Goal: Information Seeking & Learning: Learn about a topic

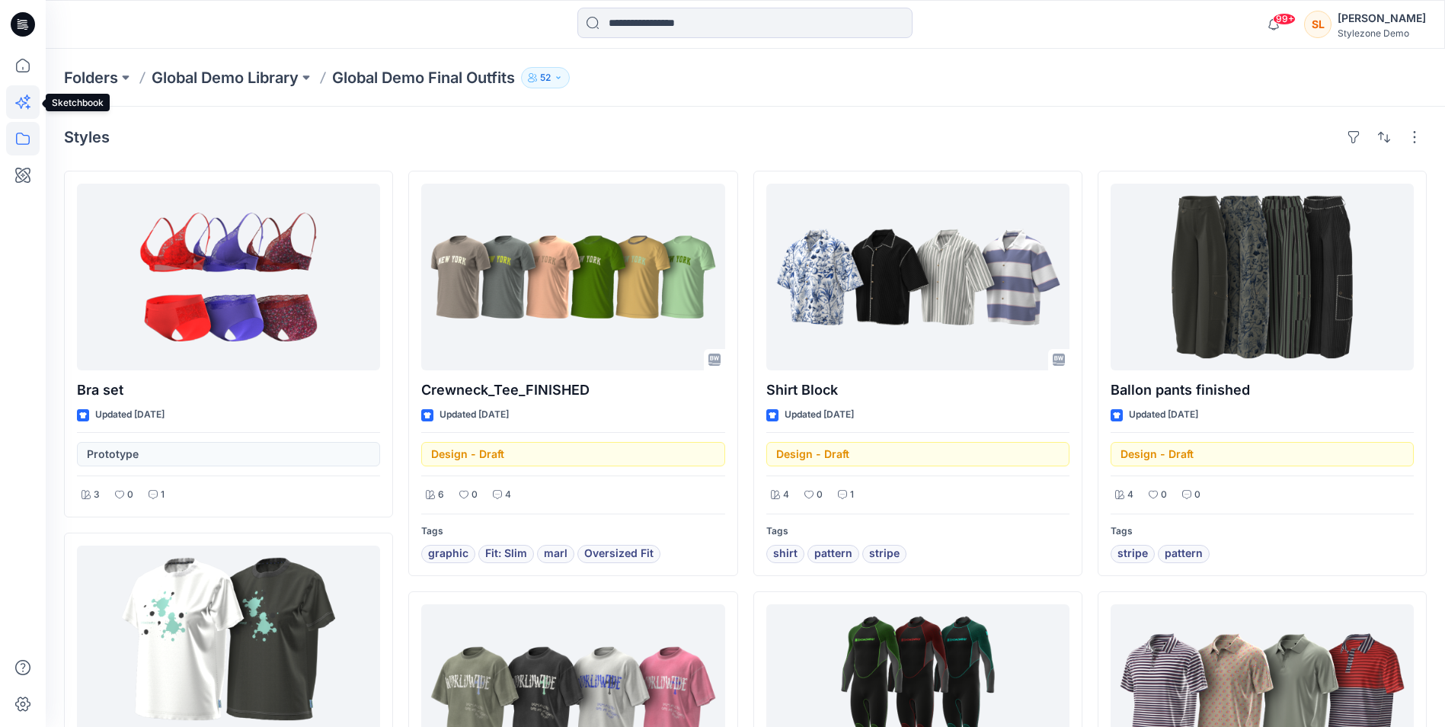
click at [27, 97] on icon at bounding box center [27, 97] width 7 height 7
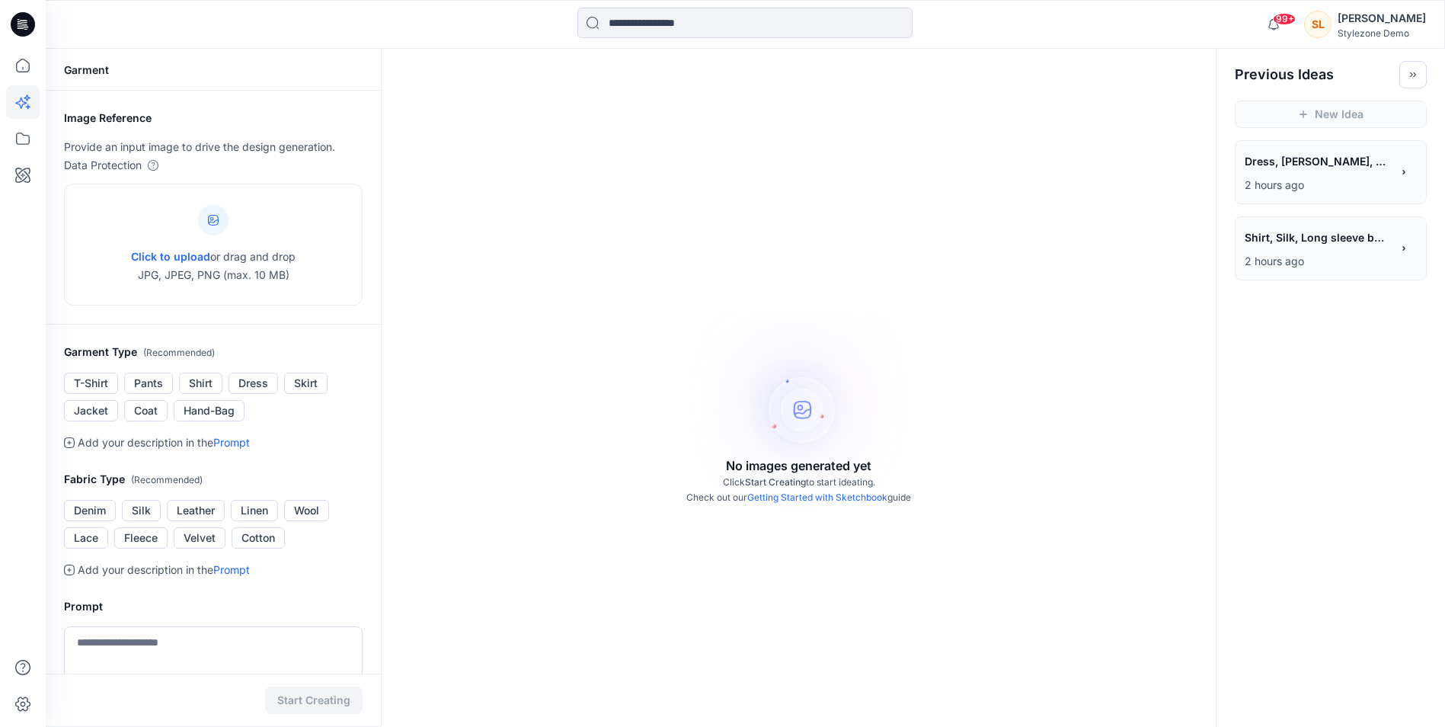
click at [1295, 172] on div "**********" at bounding box center [1318, 163] width 146 height 26
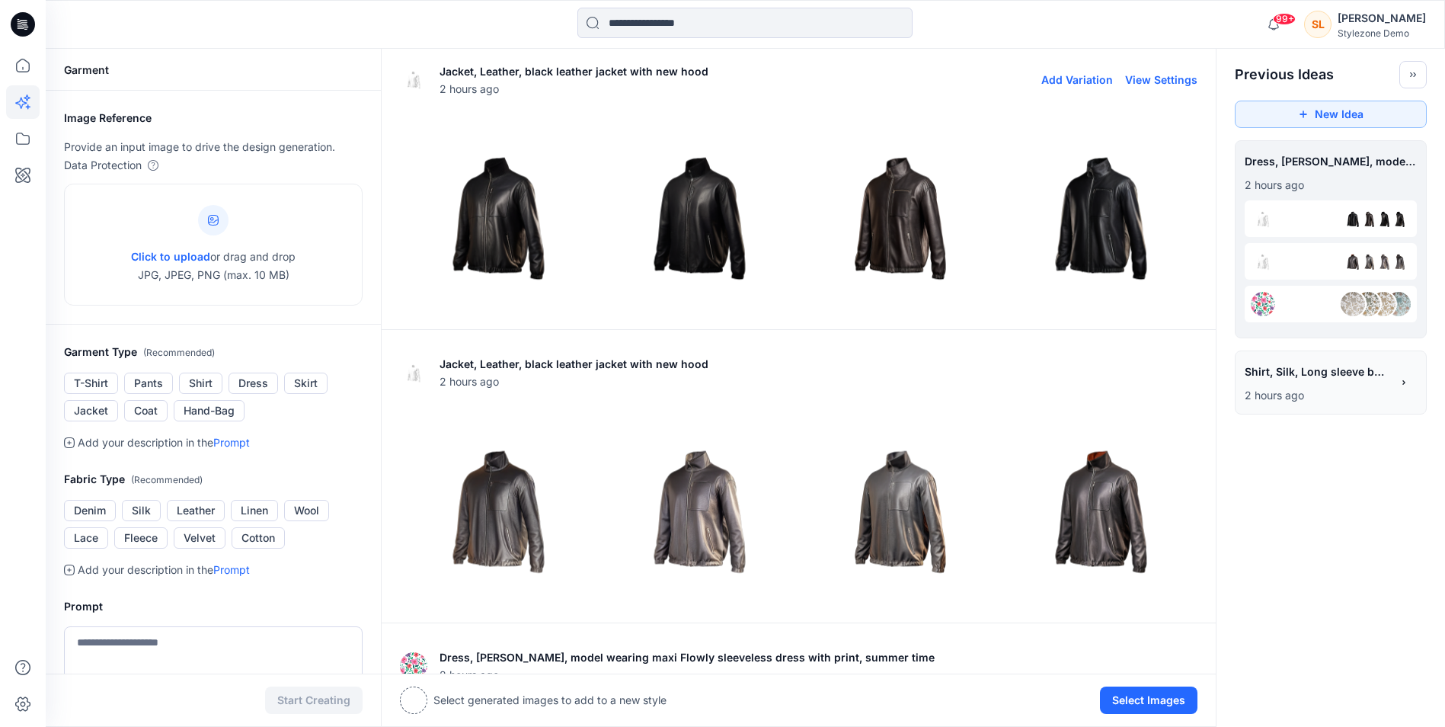
click at [683, 69] on p "Jacket, Leather, black leather jacket with new hood" at bounding box center [574, 71] width 269 height 18
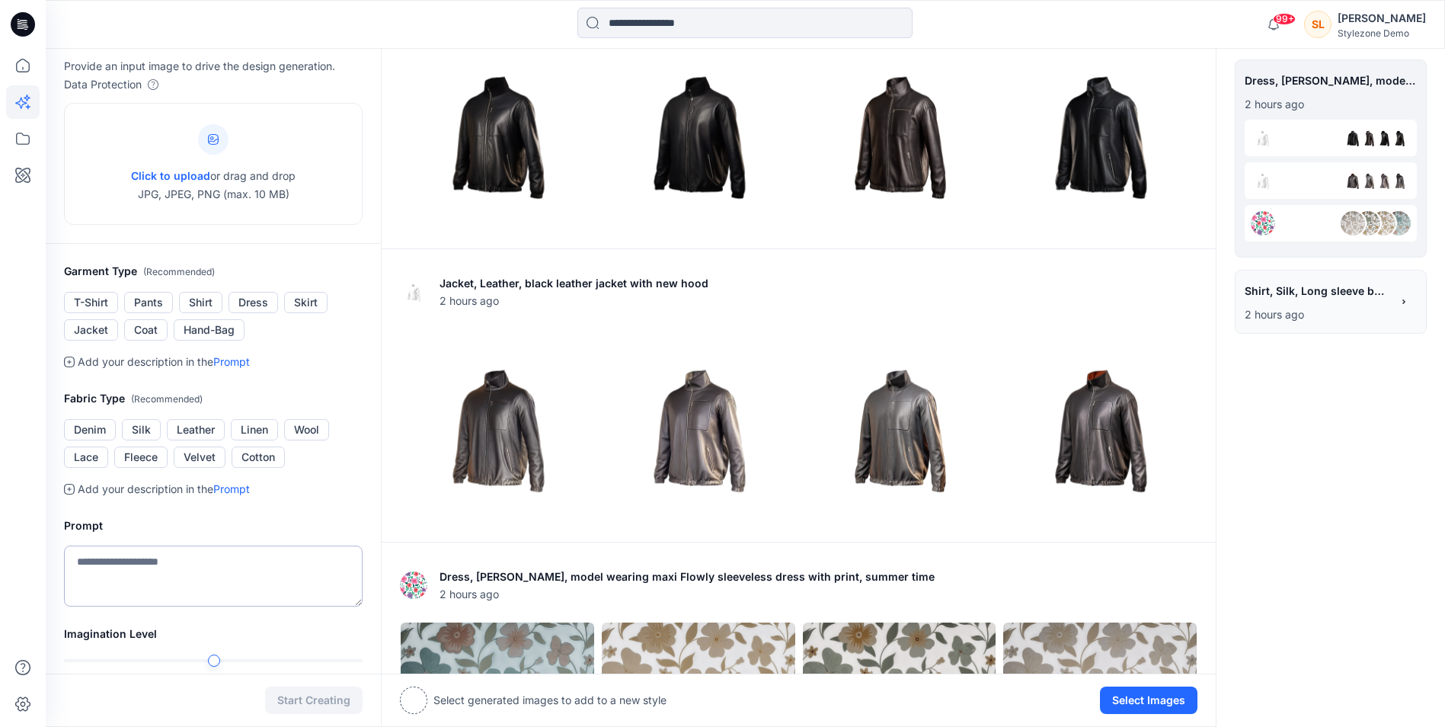
scroll to position [78, 0]
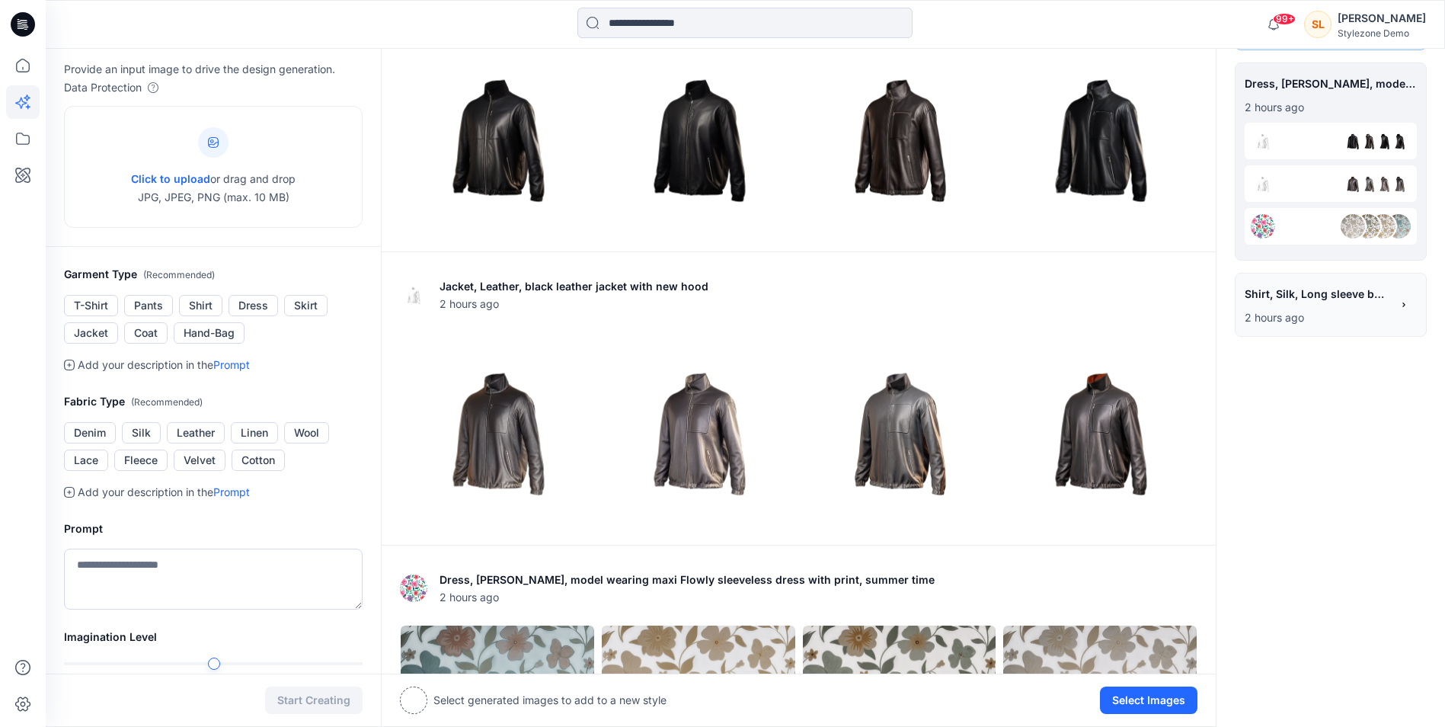
drag, startPoint x: 1323, startPoint y: 580, endPoint x: 929, endPoint y: 160, distance: 575.6
click at [929, 160] on img at bounding box center [900, 136] width 194 height 194
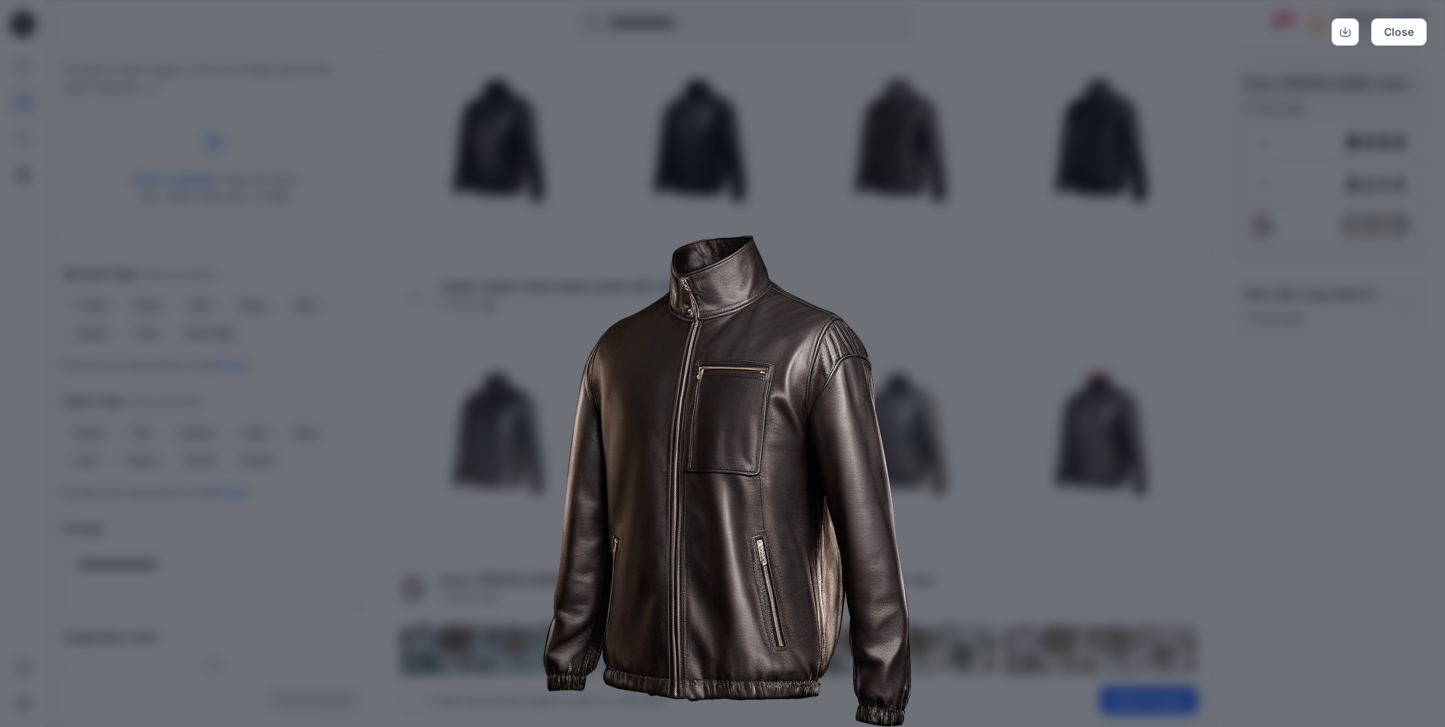
click at [529, 360] on img at bounding box center [723, 460] width 780 height 780
click at [691, 173] on img at bounding box center [723, 460] width 780 height 780
click at [1396, 24] on button "Close" at bounding box center [1399, 31] width 56 height 27
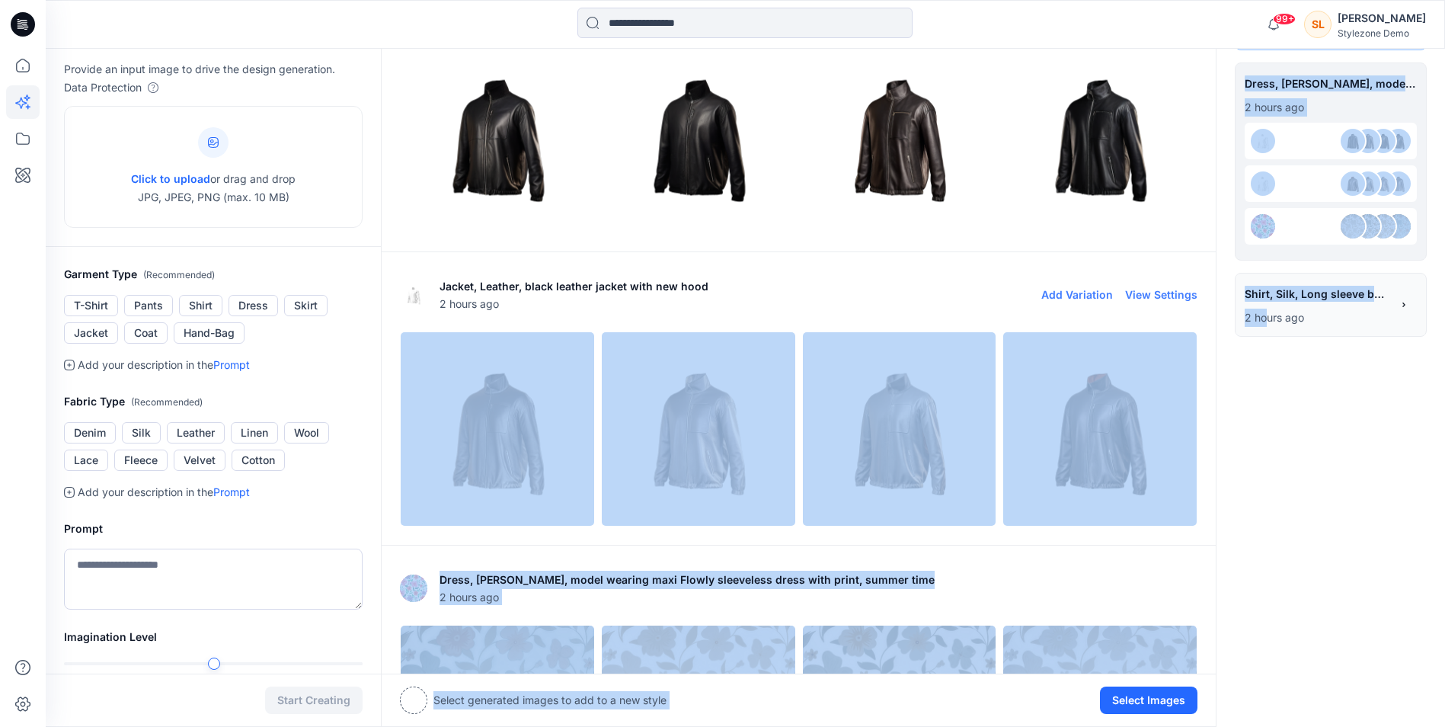
click at [1000, 300] on div "Garment Image Reference Provide an input image to drive the design generation. …" at bounding box center [745, 434] width 1399 height 926
drag, startPoint x: 1000, startPoint y: 300, endPoint x: 894, endPoint y: 297, distance: 105.9
click at [894, 297] on div at bounding box center [874, 294] width 333 height 49
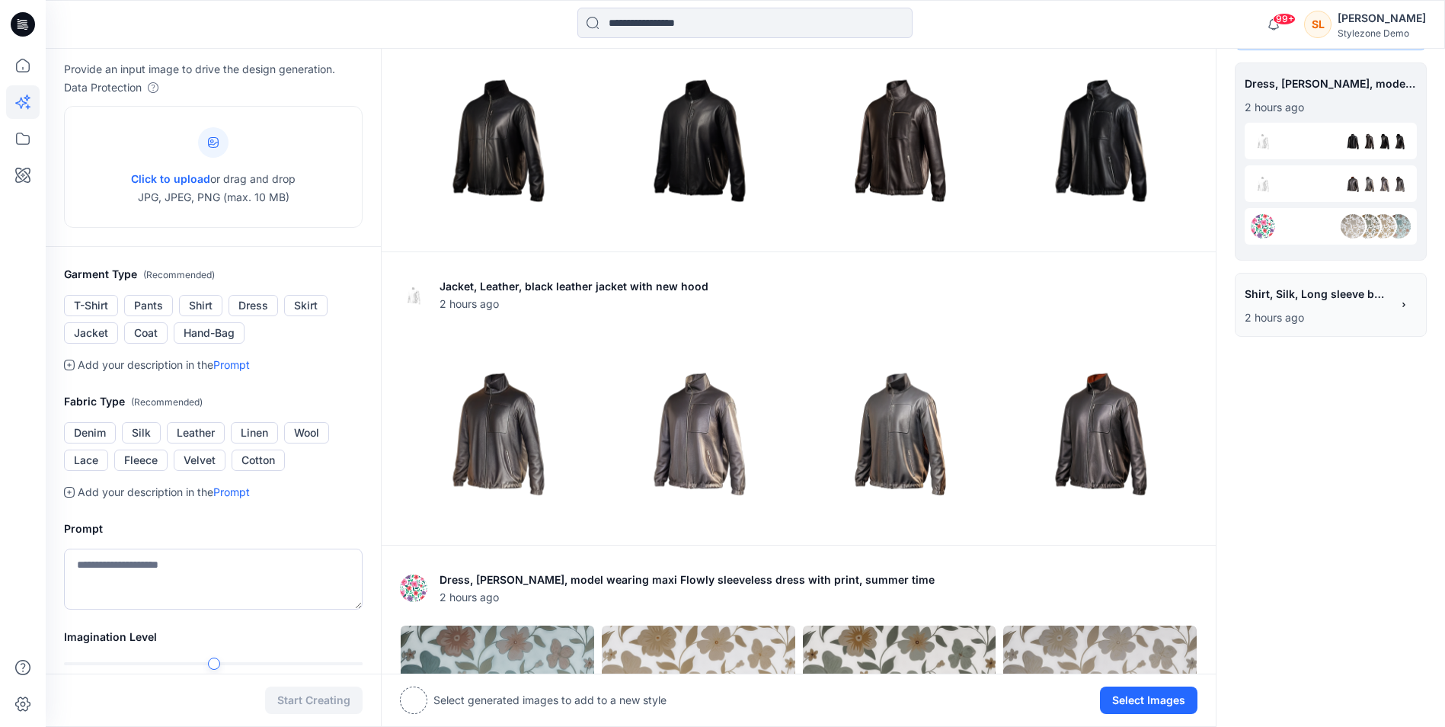
click at [728, 131] on img at bounding box center [699, 136] width 194 height 194
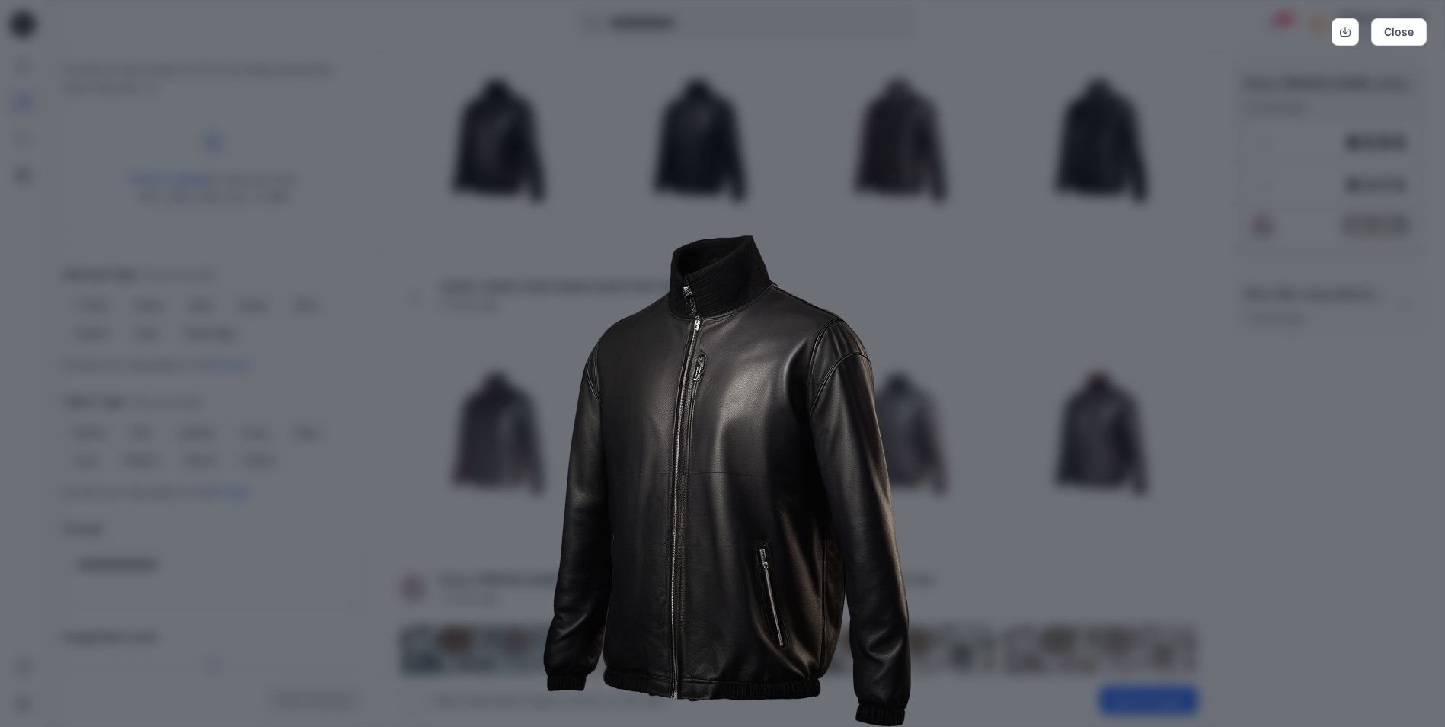
click at [1380, 200] on div "Close" at bounding box center [722, 363] width 1445 height 727
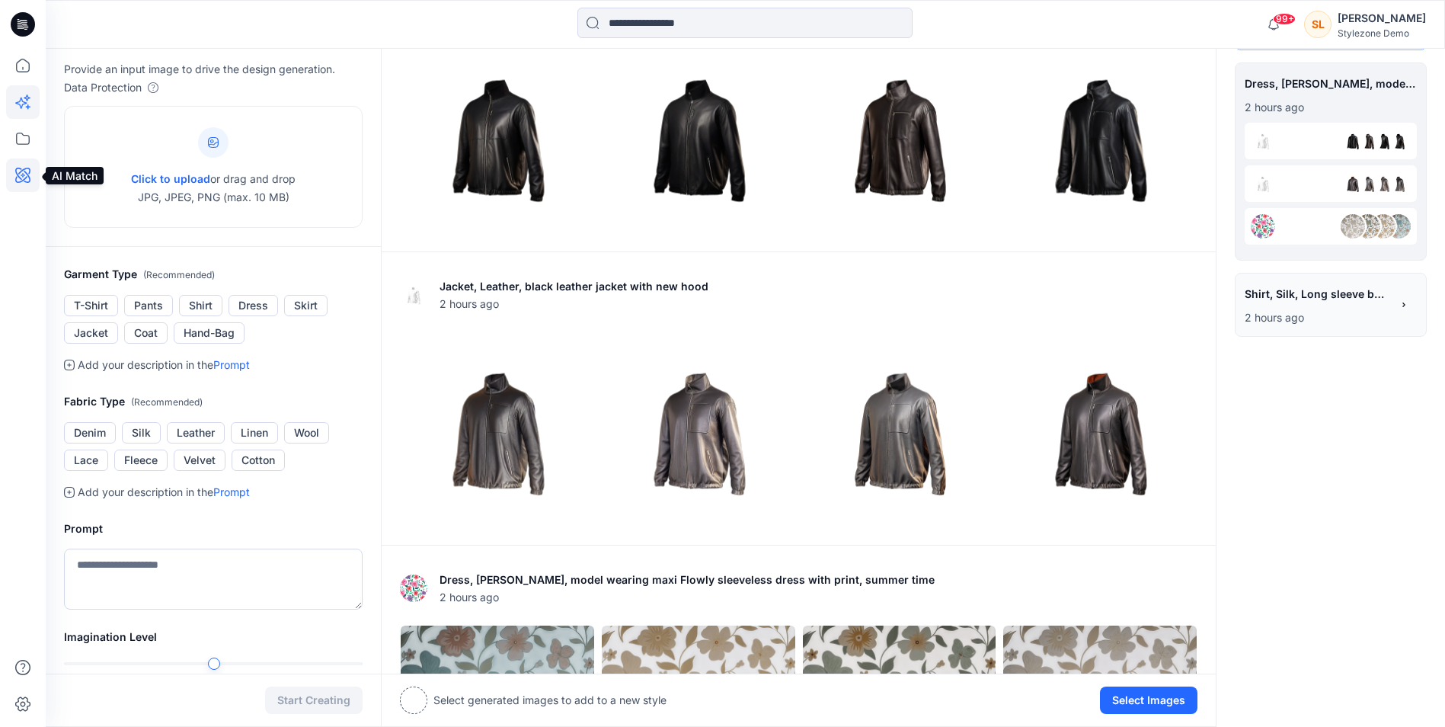
click at [21, 178] on icon at bounding box center [22, 175] width 15 height 15
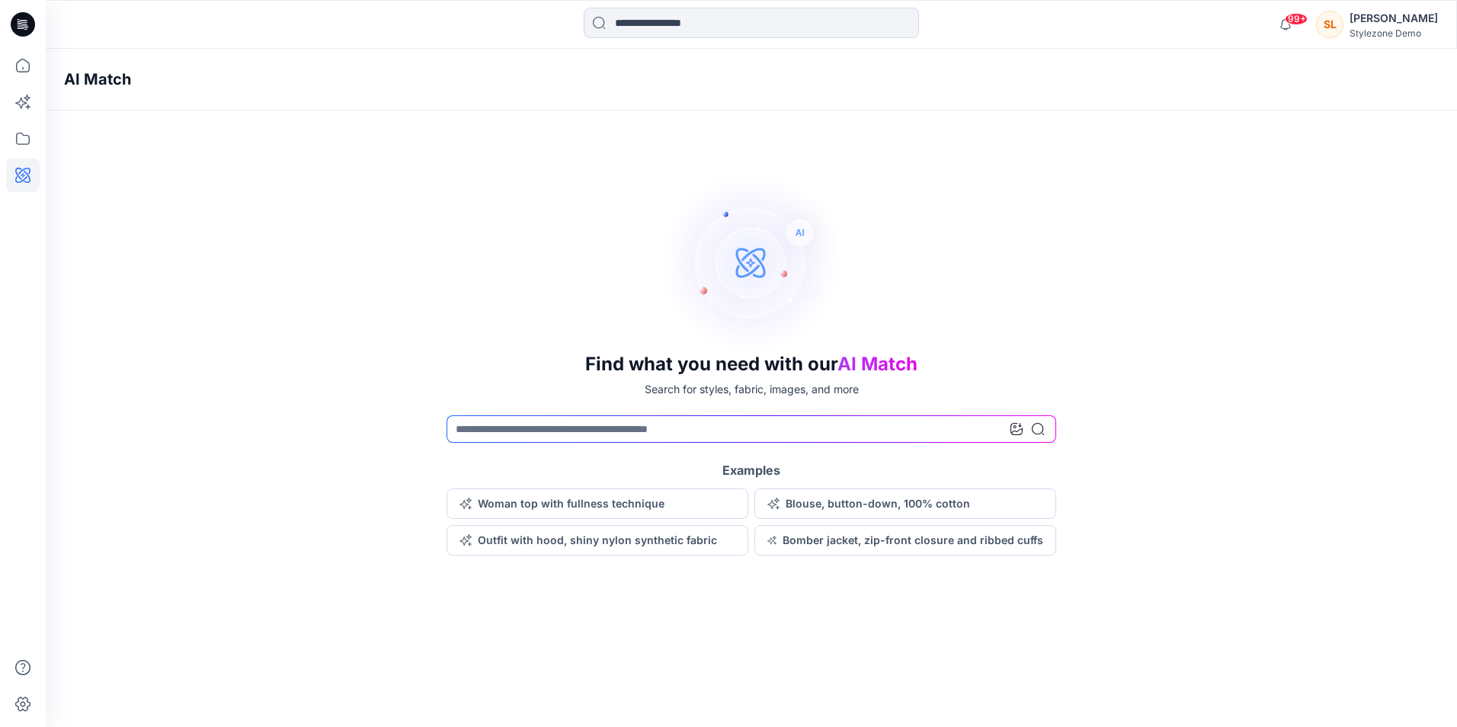
click at [23, 31] on icon at bounding box center [23, 24] width 24 height 24
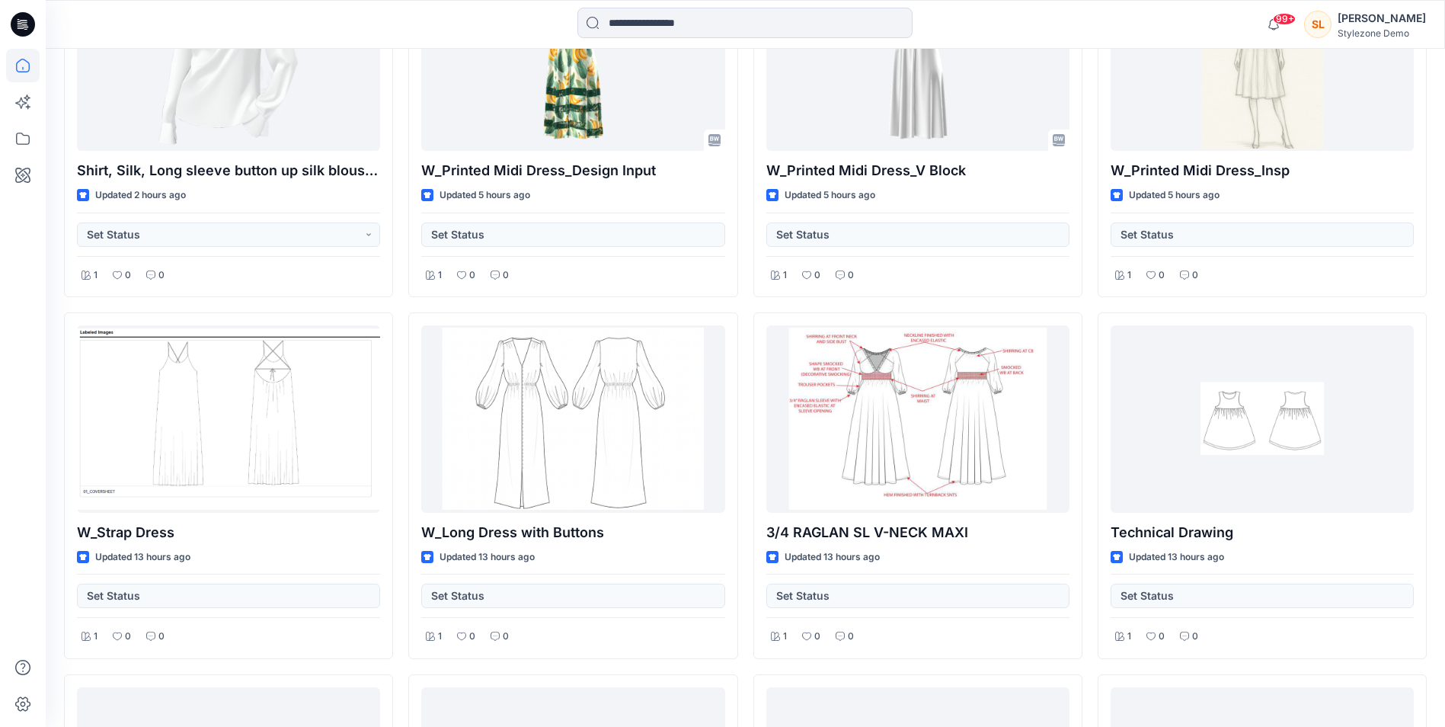
scroll to position [408, 0]
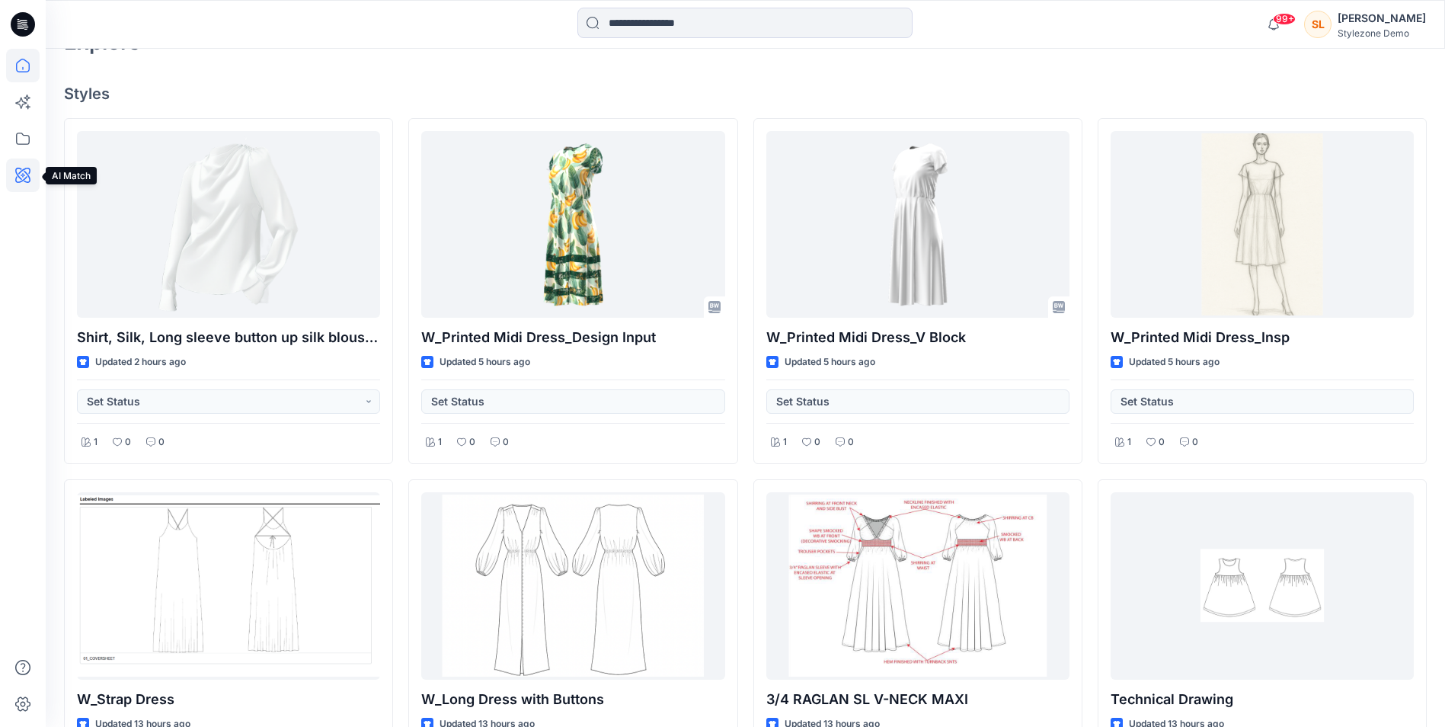
click at [27, 162] on icon at bounding box center [23, 175] width 34 height 34
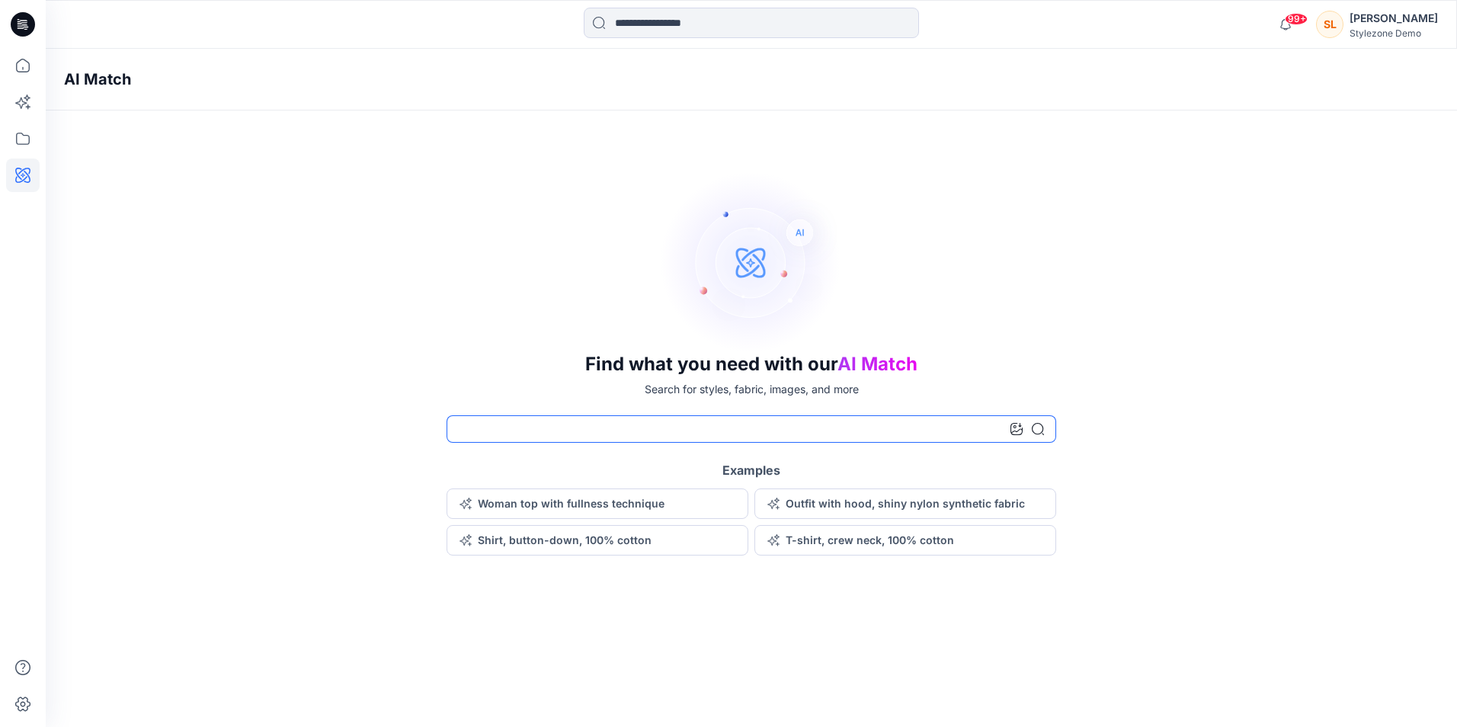
click at [740, 428] on input at bounding box center [750, 428] width 609 height 27
type input "*****"
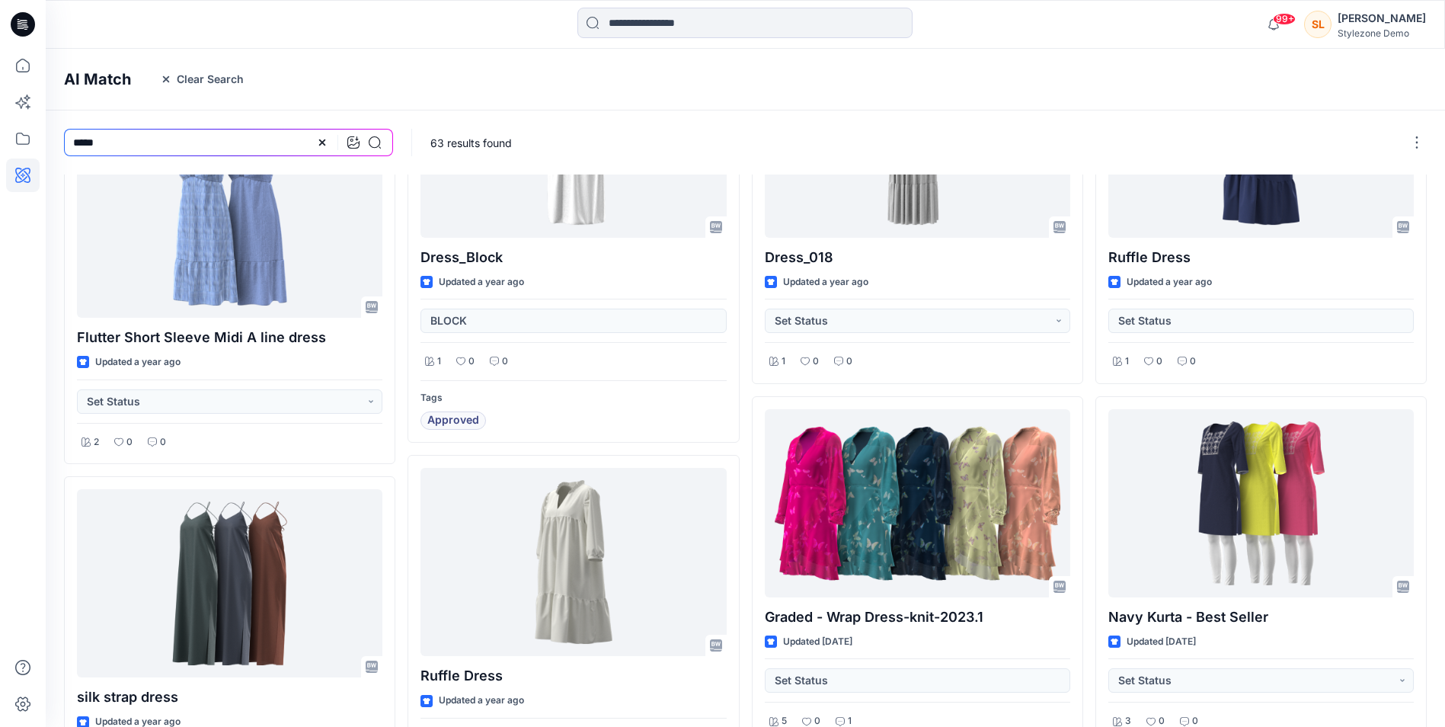
scroll to position [500, 0]
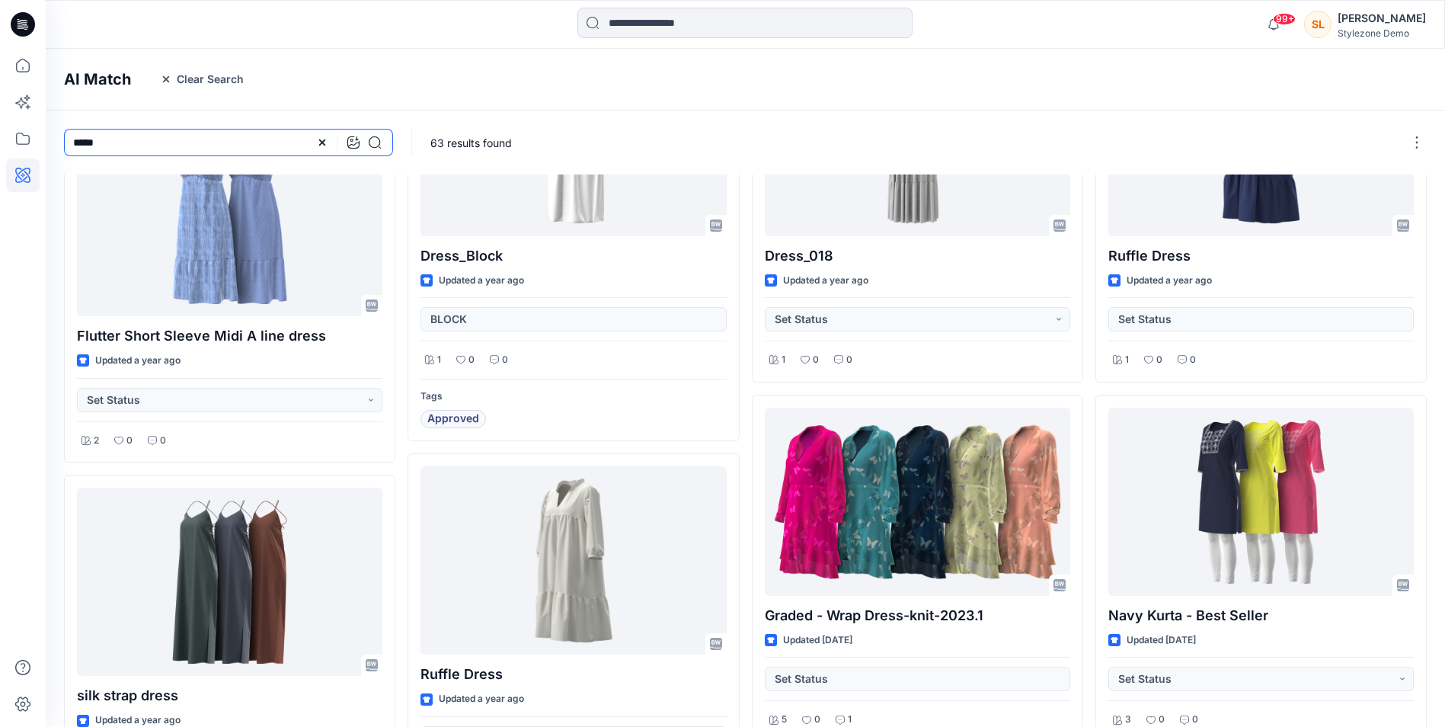
click at [74, 143] on input "*****" at bounding box center [228, 142] width 329 height 27
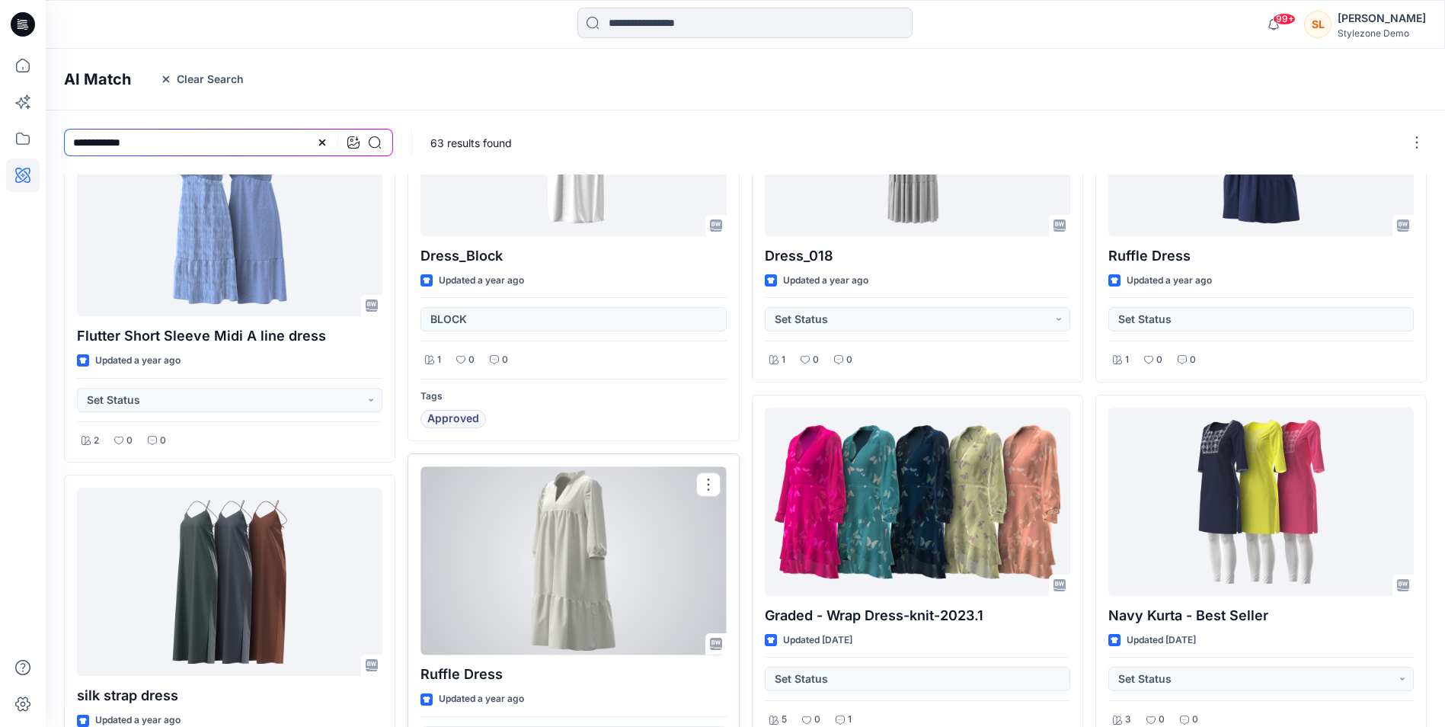
type input "**********"
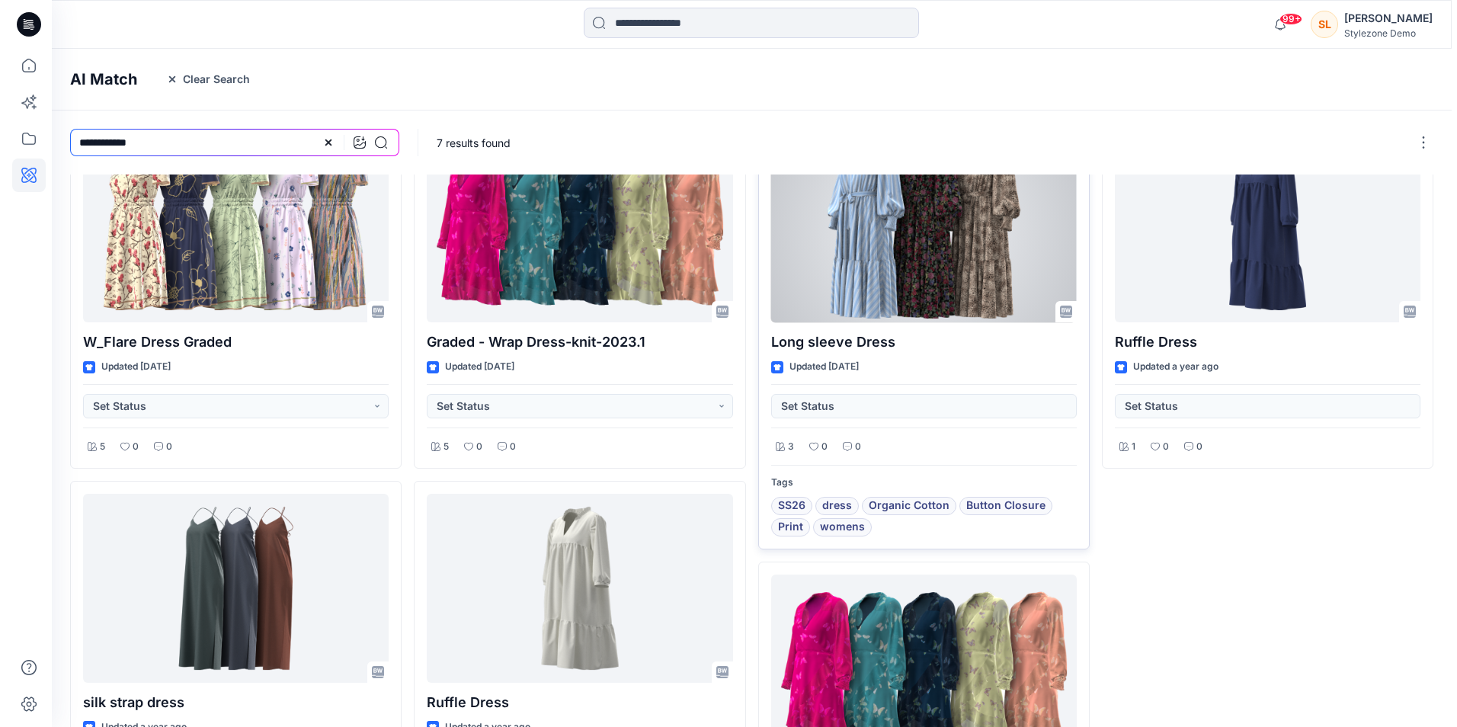
scroll to position [0, 0]
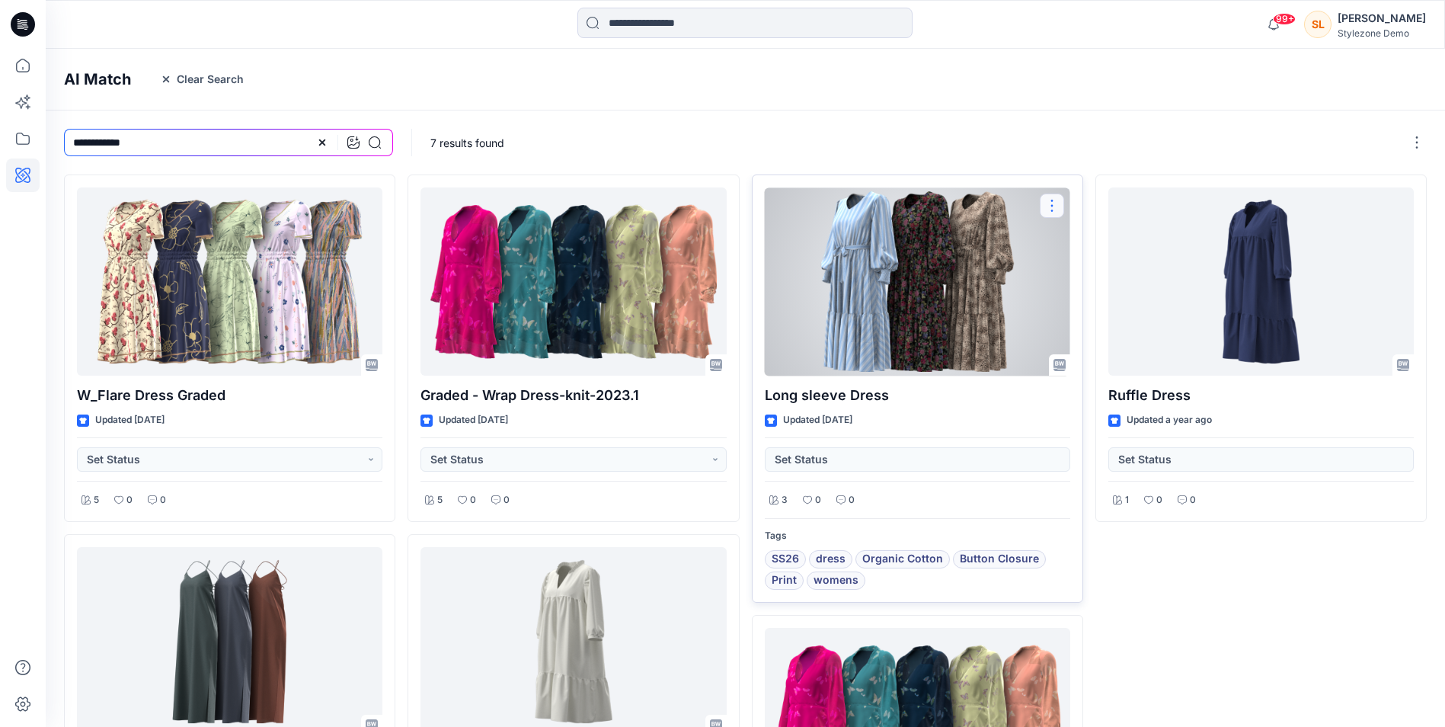
click at [1055, 194] on button "button" at bounding box center [1052, 206] width 24 height 24
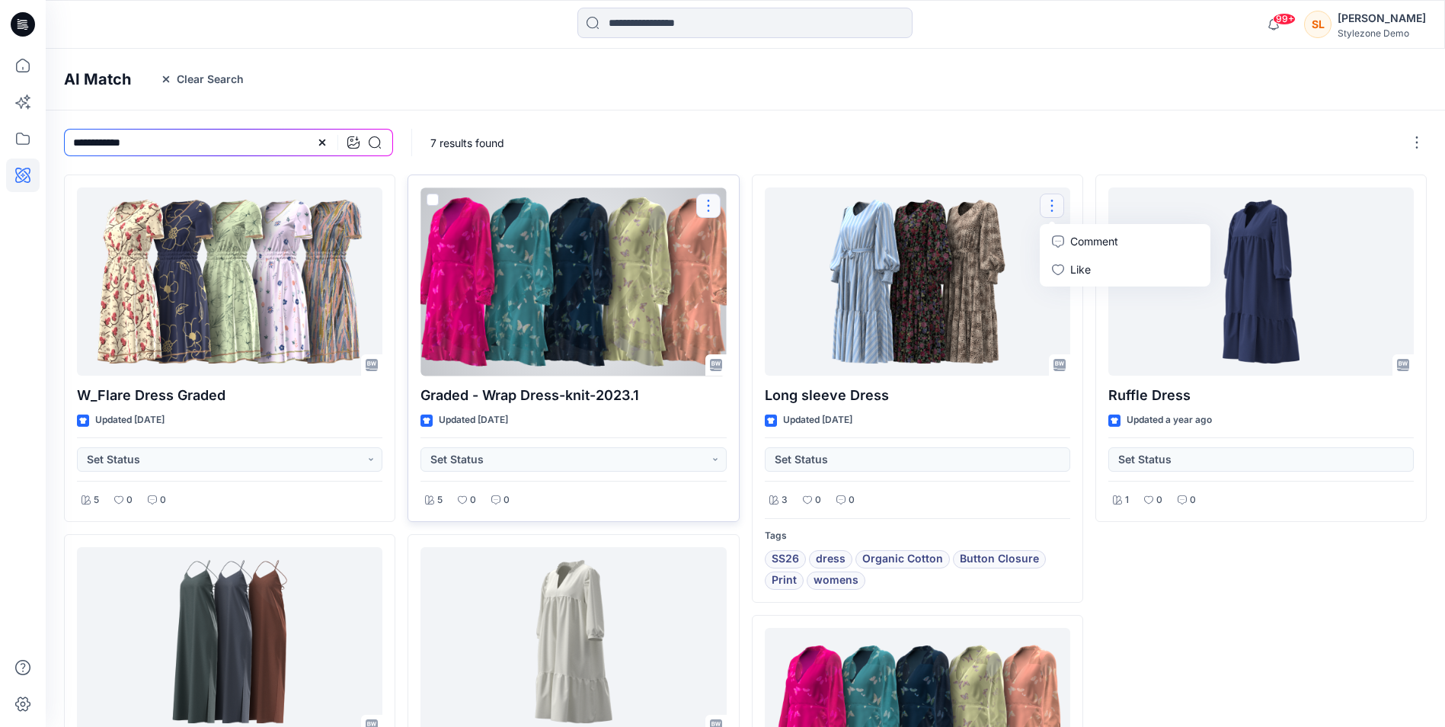
click at [712, 212] on button "button" at bounding box center [708, 206] width 24 height 24
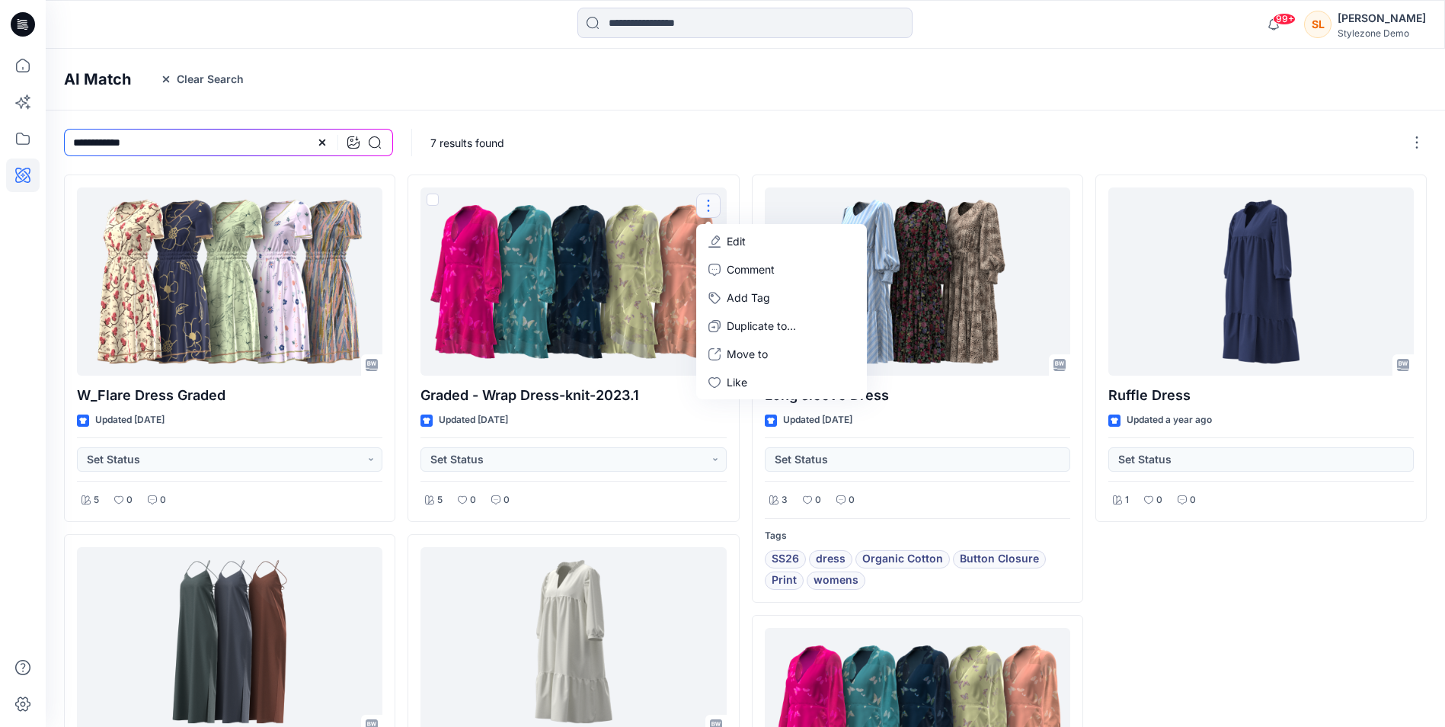
click at [645, 126] on div "7 results found" at bounding box center [929, 142] width 1035 height 64
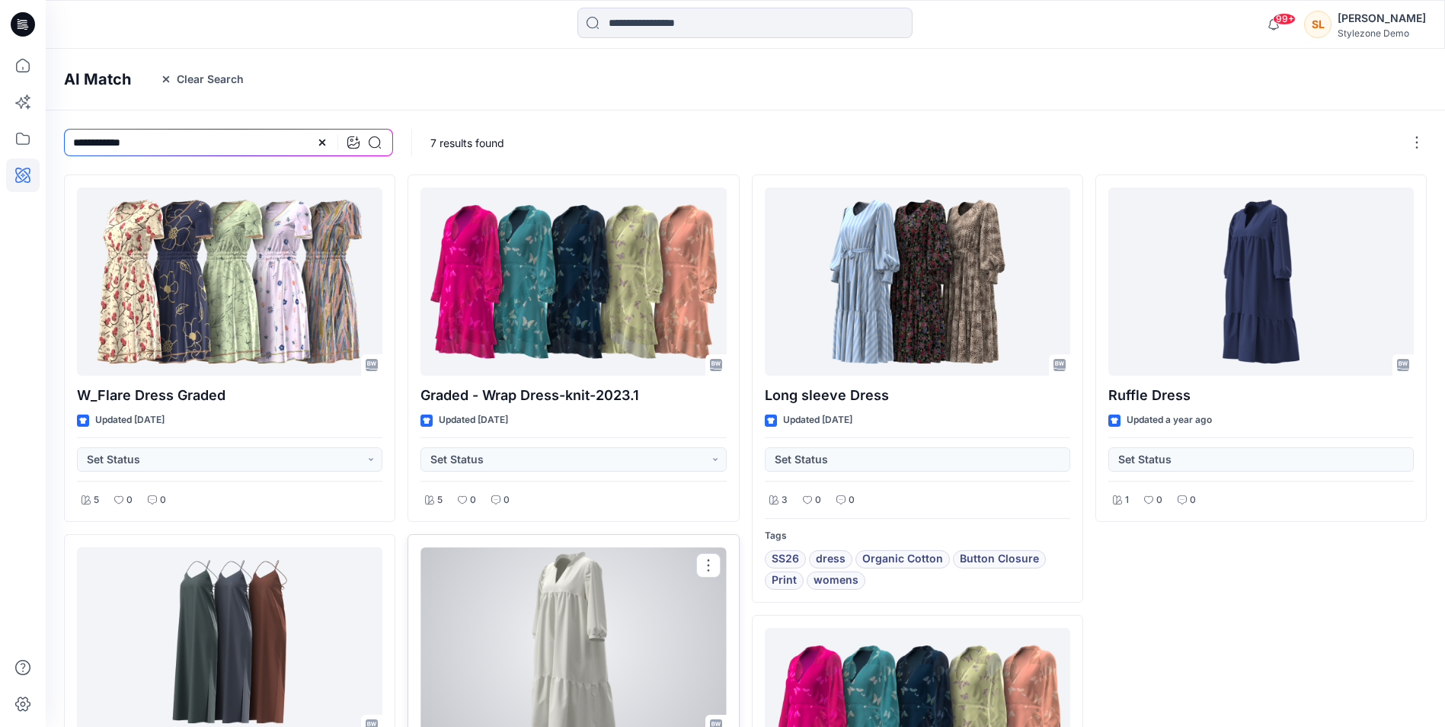
click at [539, 625] on div at bounding box center [573, 641] width 305 height 188
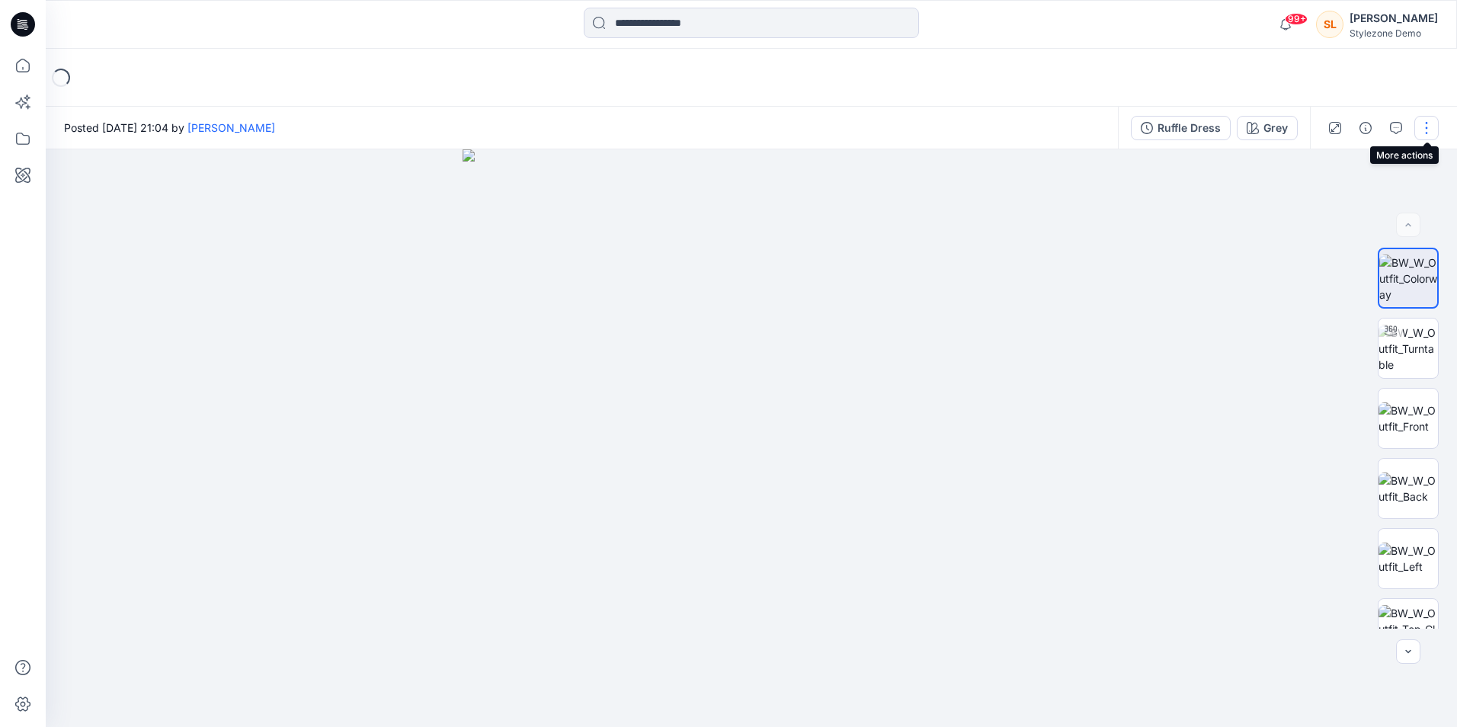
click at [1419, 133] on button "button" at bounding box center [1426, 128] width 24 height 24
click at [1419, 131] on button "button" at bounding box center [1426, 128] width 24 height 24
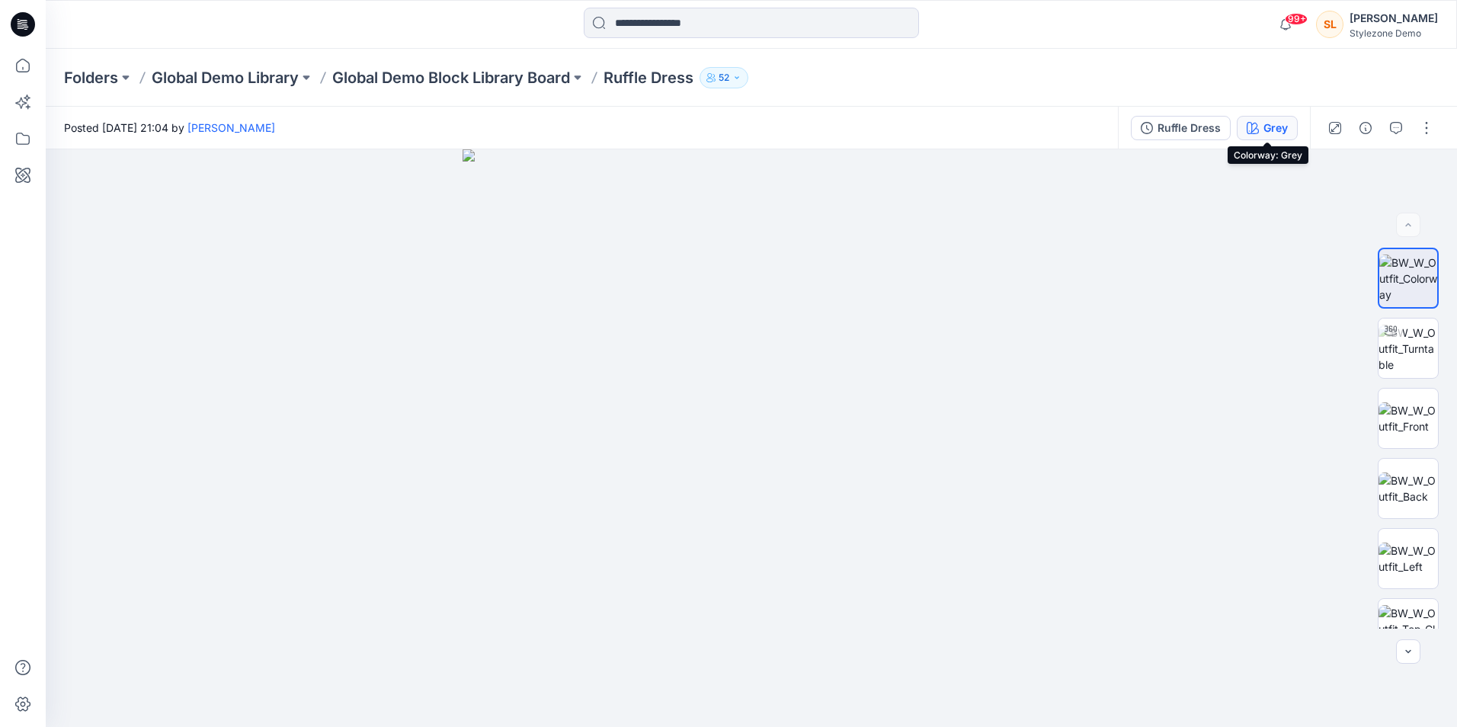
click at [1281, 129] on div "Grey" at bounding box center [1275, 128] width 24 height 17
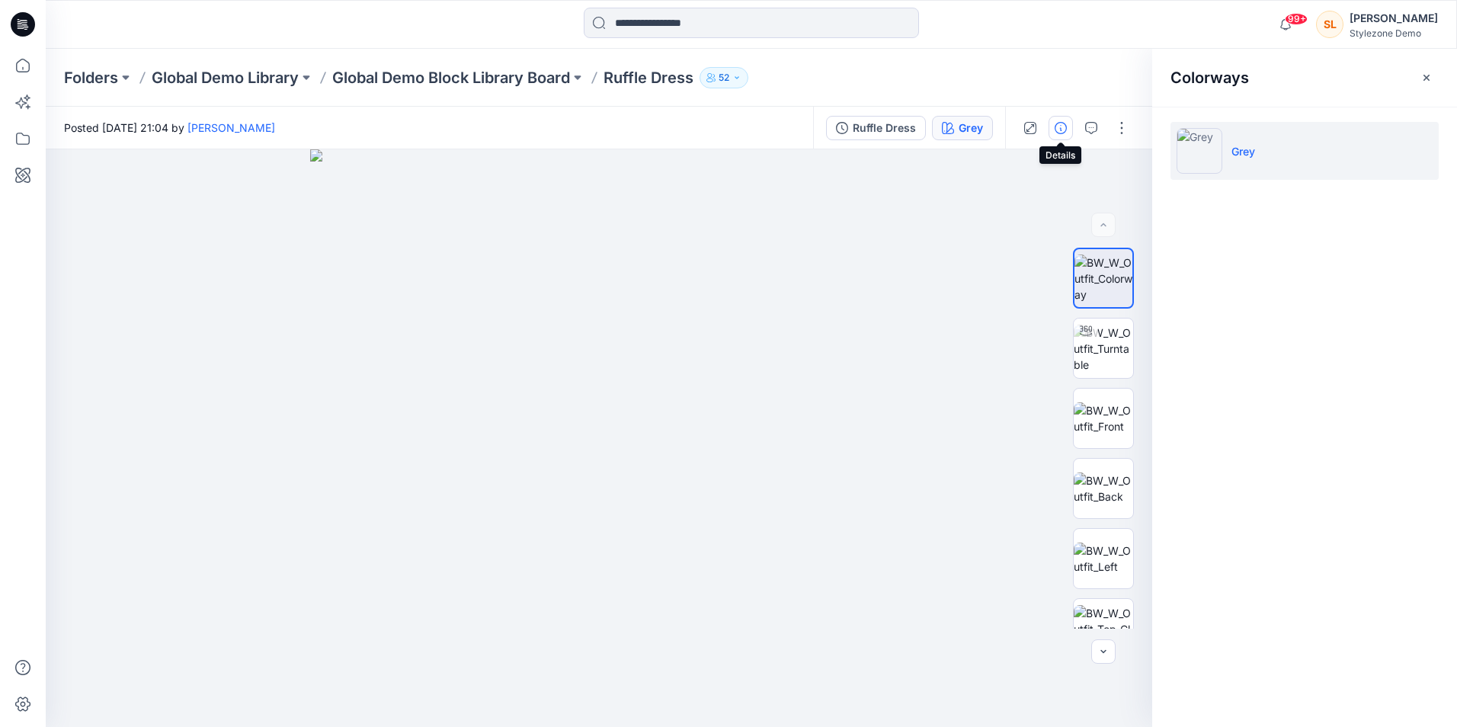
click at [1054, 129] on icon "button" at bounding box center [1060, 128] width 12 height 12
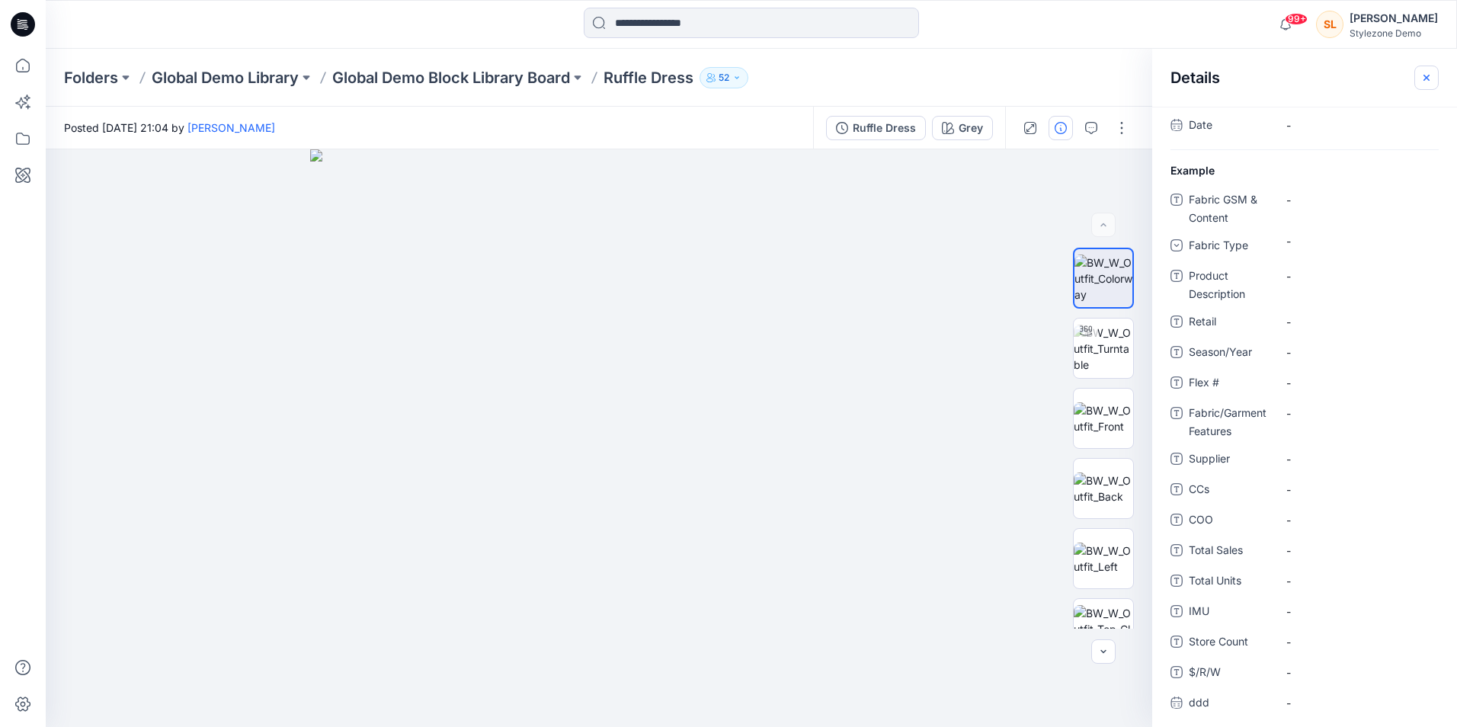
click at [1415, 78] on button "button" at bounding box center [1426, 78] width 24 height 24
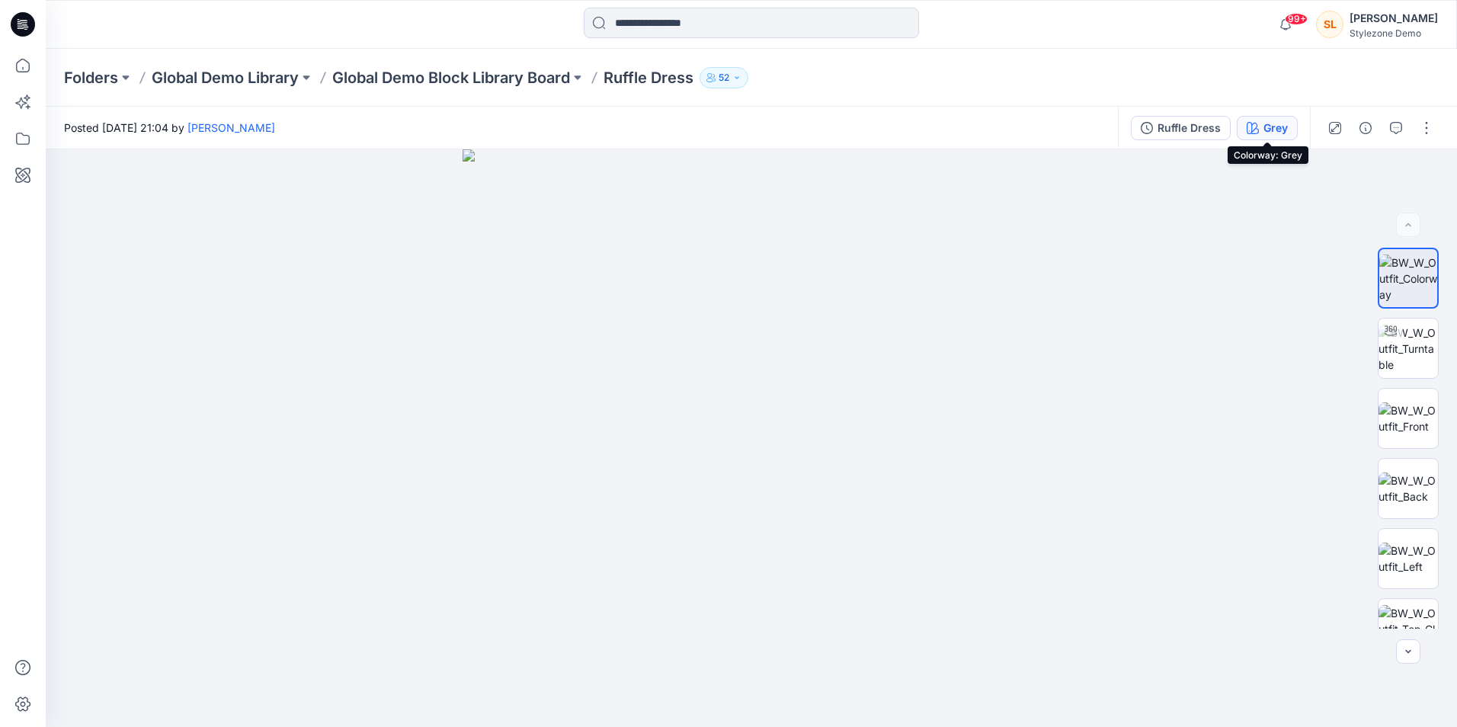
click at [1284, 133] on div "Grey" at bounding box center [1275, 128] width 24 height 17
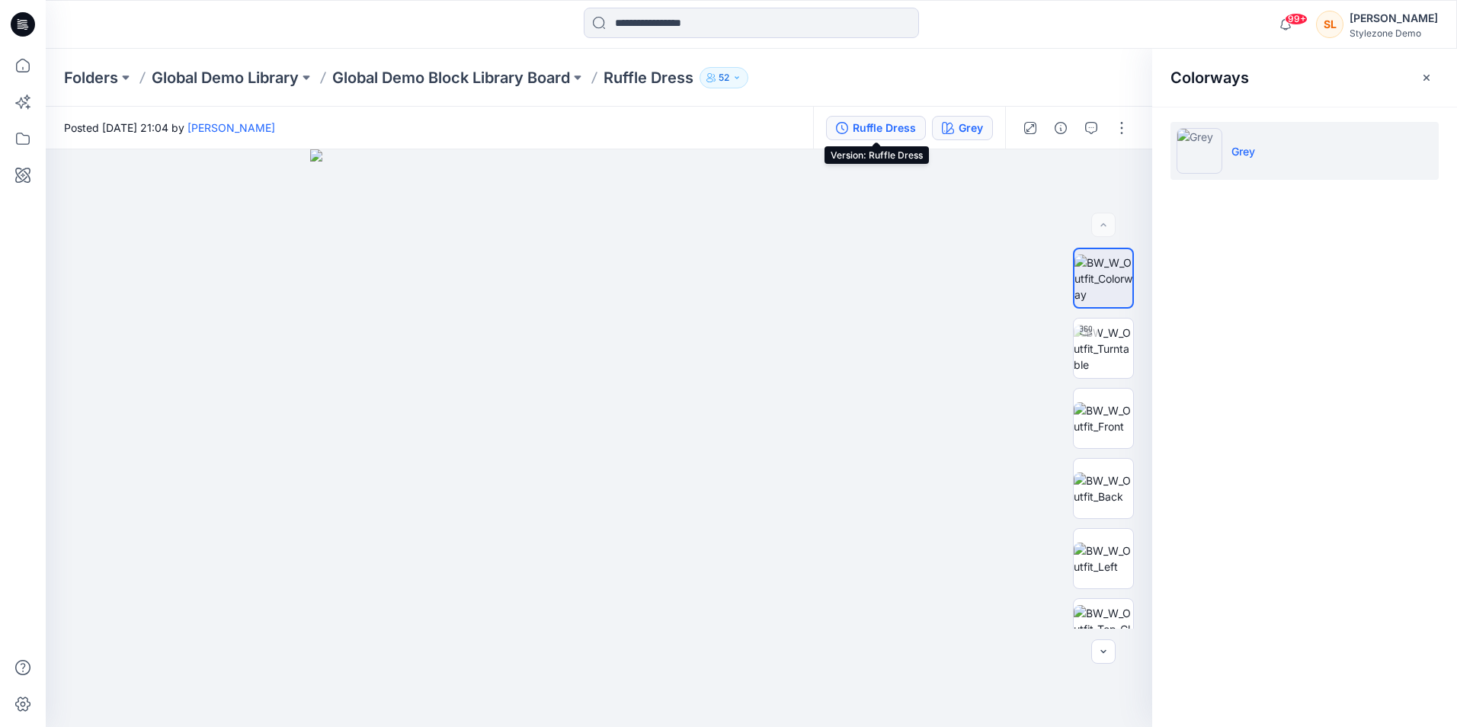
click at [882, 133] on div "Ruffle Dress" at bounding box center [883, 128] width 63 height 17
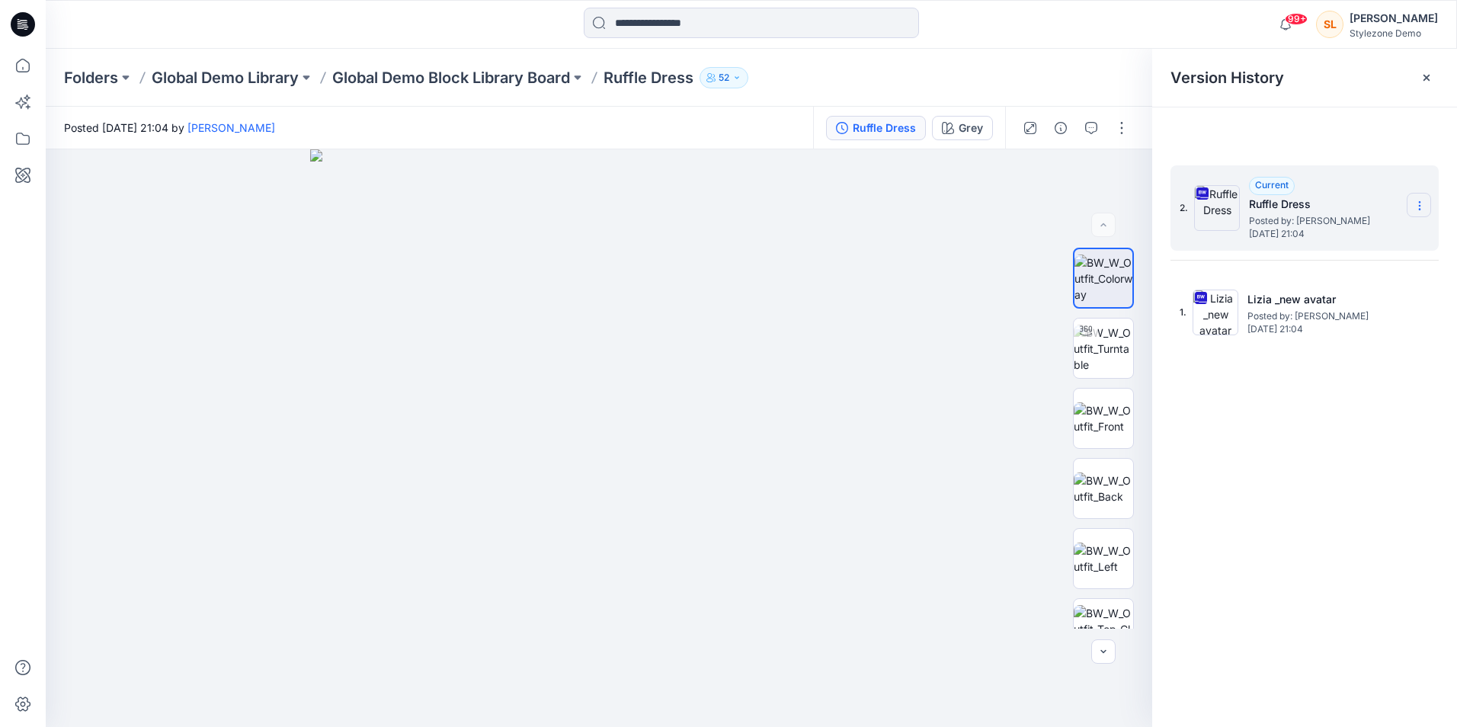
click at [1419, 206] on icon at bounding box center [1419, 206] width 1 height 1
click at [1434, 69] on div at bounding box center [1426, 78] width 24 height 24
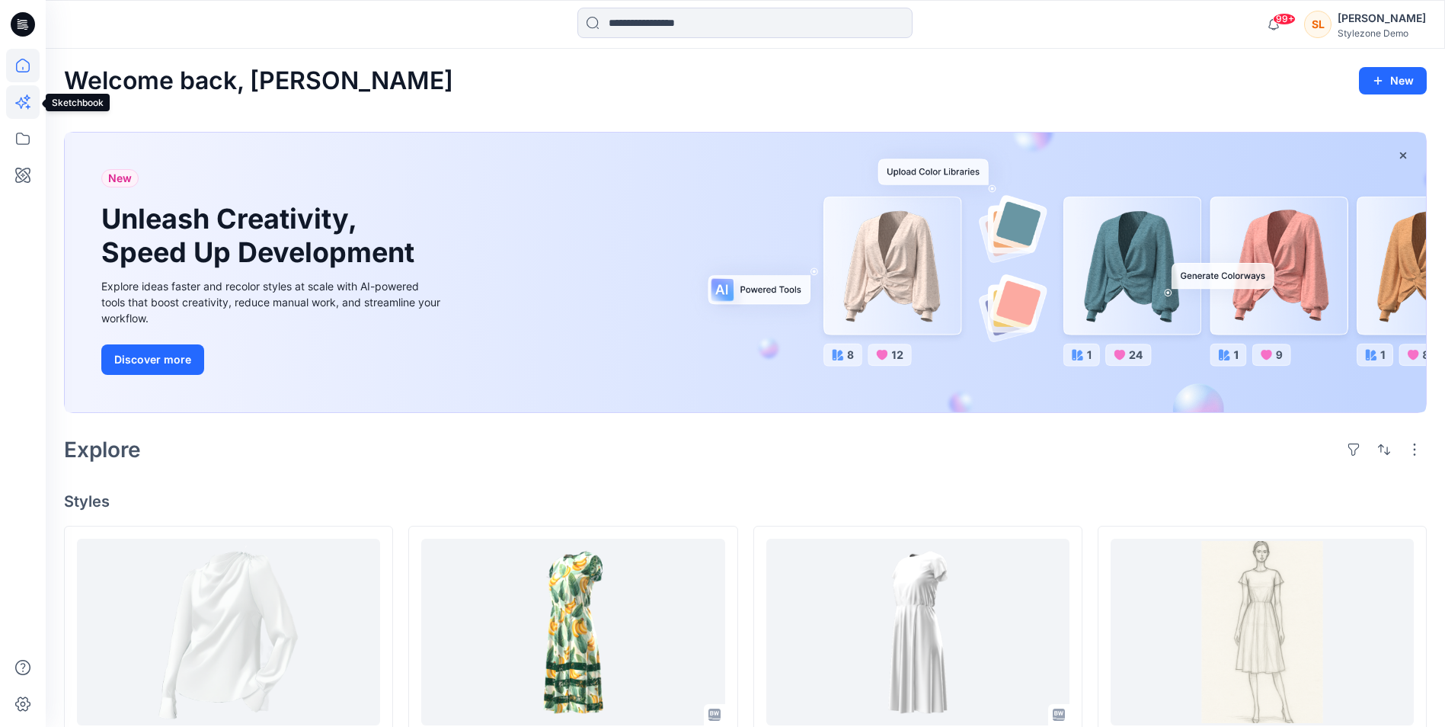
click at [32, 115] on icon at bounding box center [23, 102] width 34 height 34
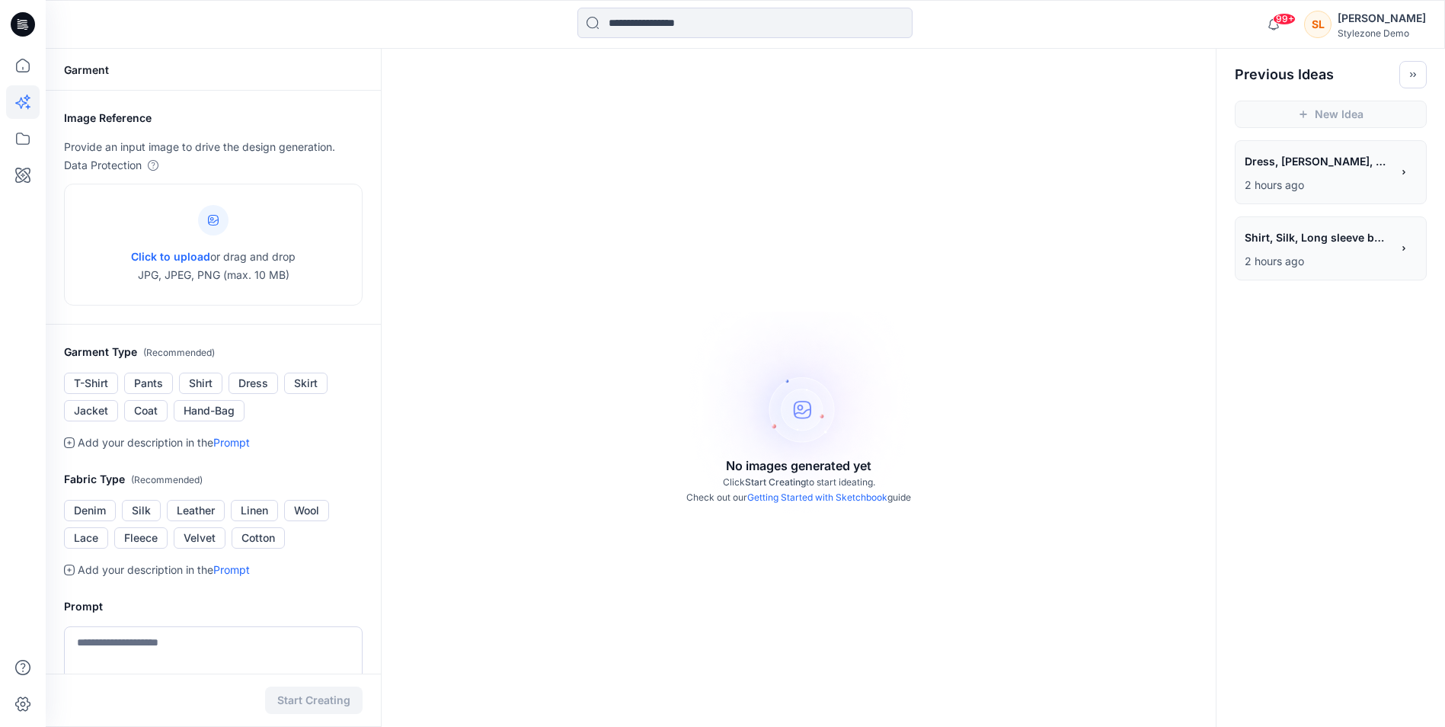
click at [1287, 156] on span "Dress, [PERSON_NAME], model wearing maxi Flowly sleeveless dress with print, su…" at bounding box center [1317, 161] width 145 height 22
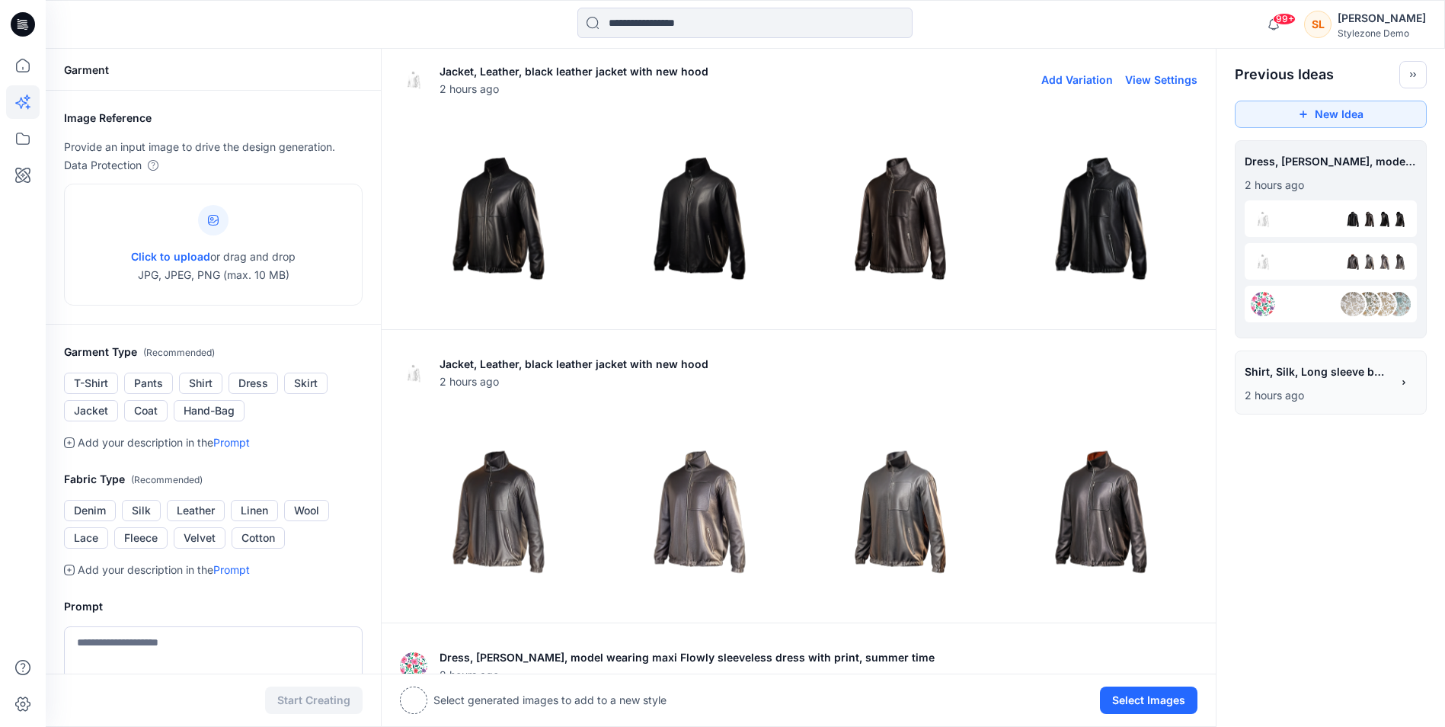
click at [659, 182] on img at bounding box center [699, 214] width 194 height 194
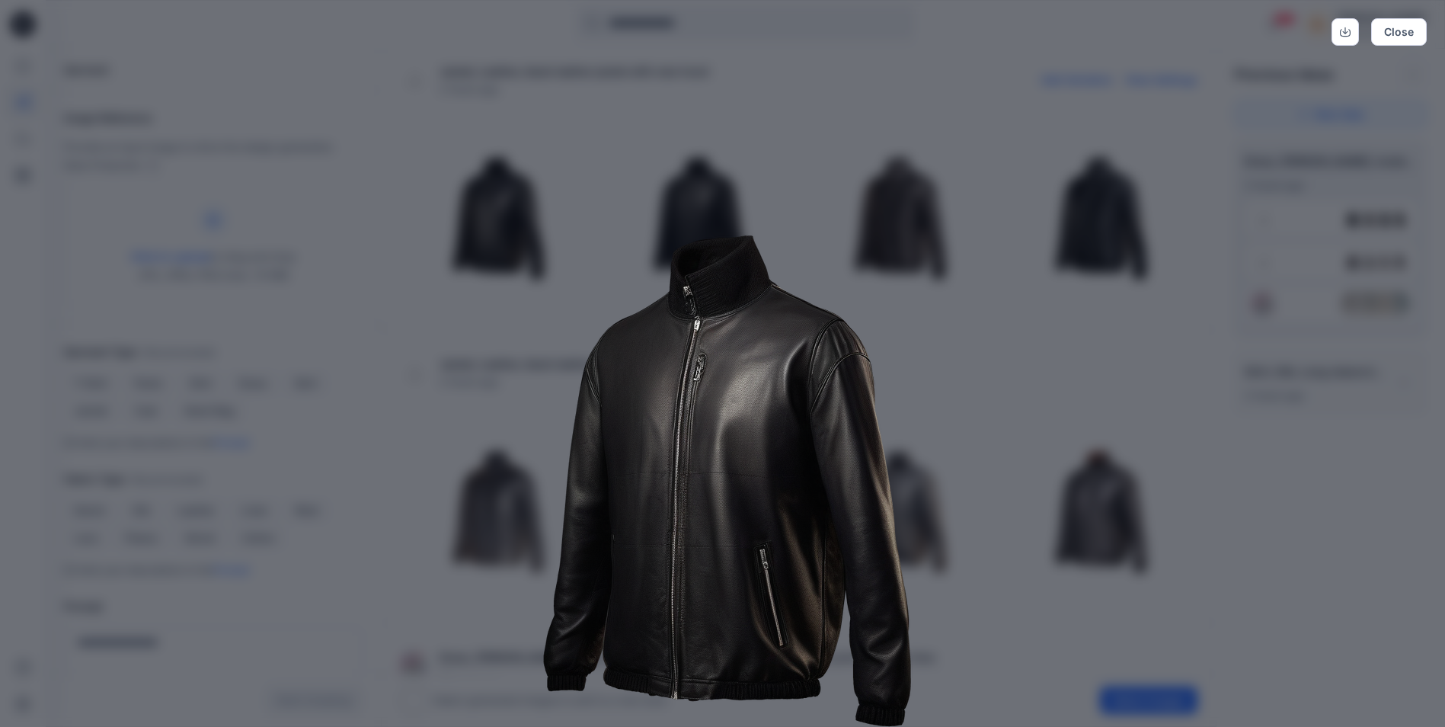
click at [959, 325] on img at bounding box center [723, 460] width 780 height 780
click at [1296, 25] on div "Close" at bounding box center [722, 31] width 1409 height 27
click at [1057, 131] on img at bounding box center [723, 460] width 780 height 780
click at [1399, 22] on button "Close" at bounding box center [1399, 31] width 56 height 27
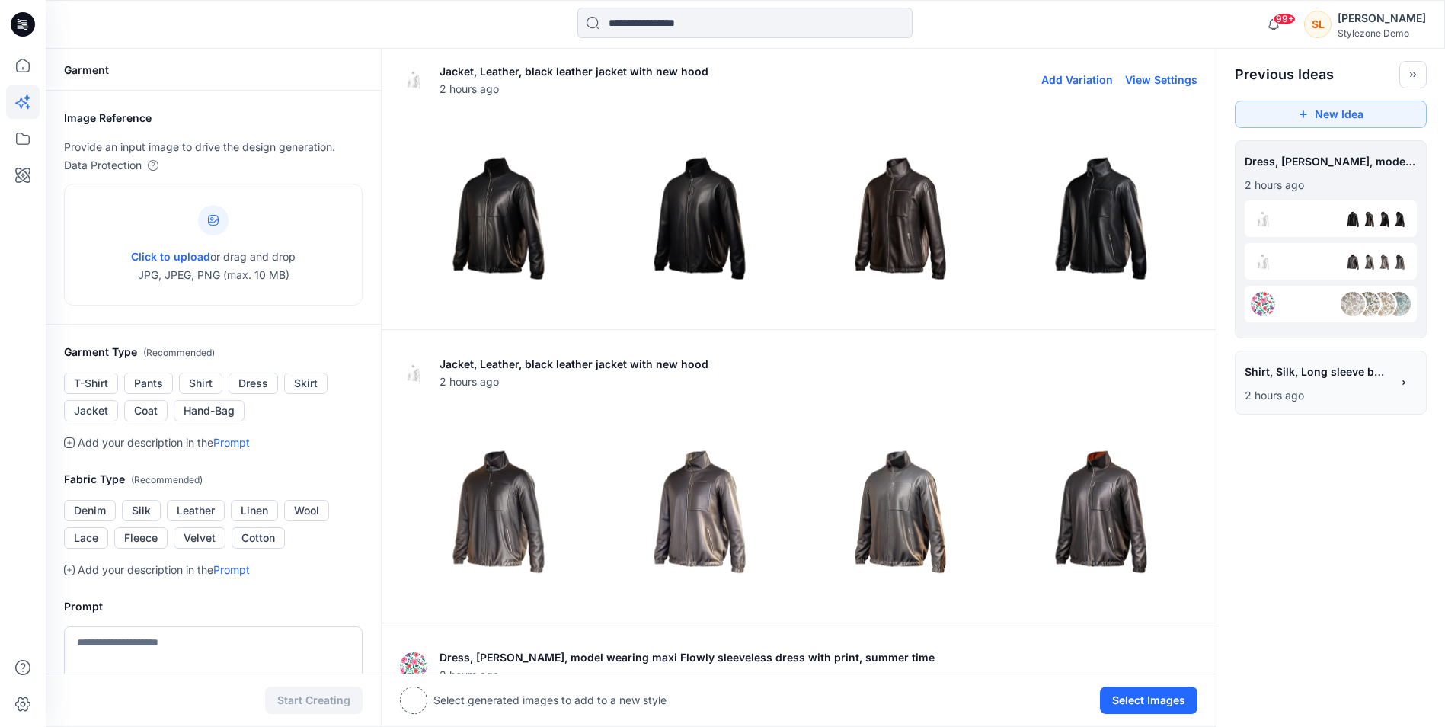
click at [919, 243] on img at bounding box center [900, 214] width 194 height 194
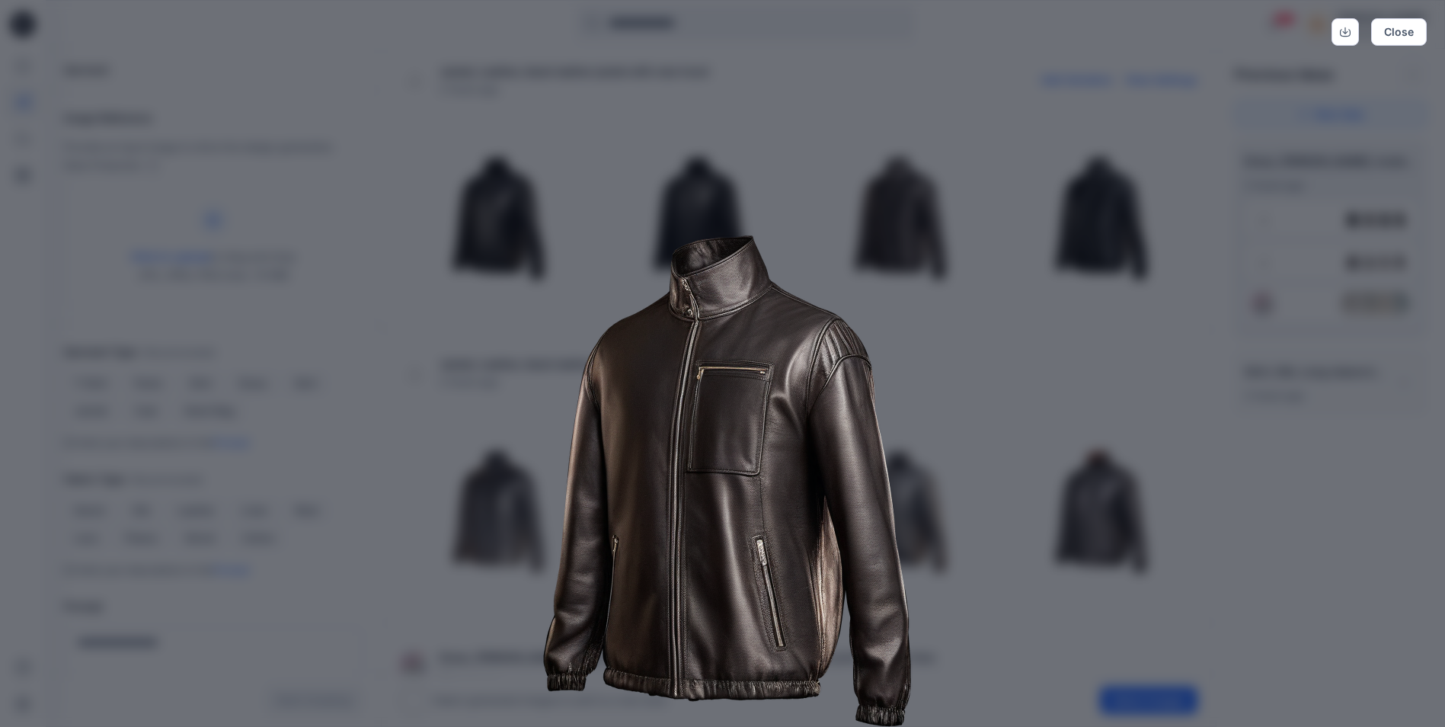
click at [1028, 604] on img at bounding box center [723, 460] width 780 height 780
click at [1394, 36] on button "Close" at bounding box center [1399, 31] width 56 height 27
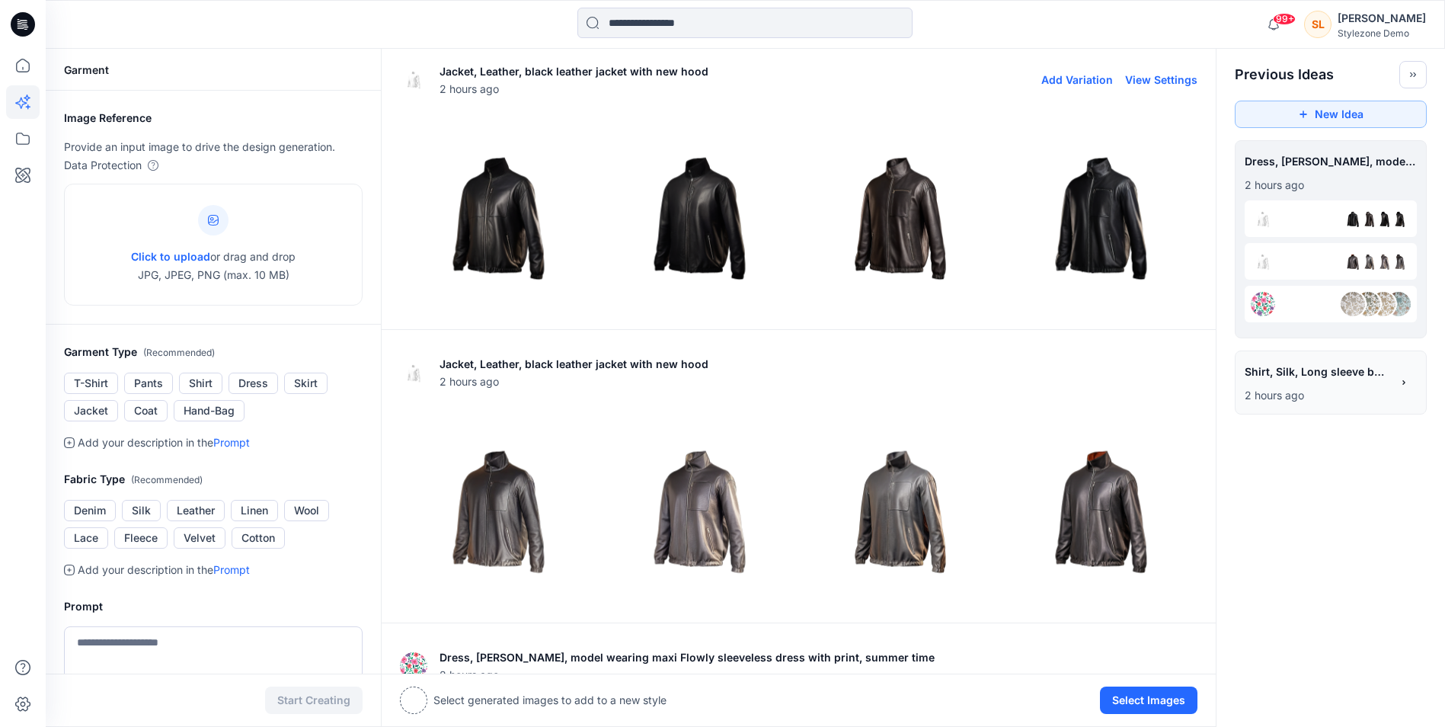
click at [1070, 202] on img at bounding box center [1100, 214] width 194 height 194
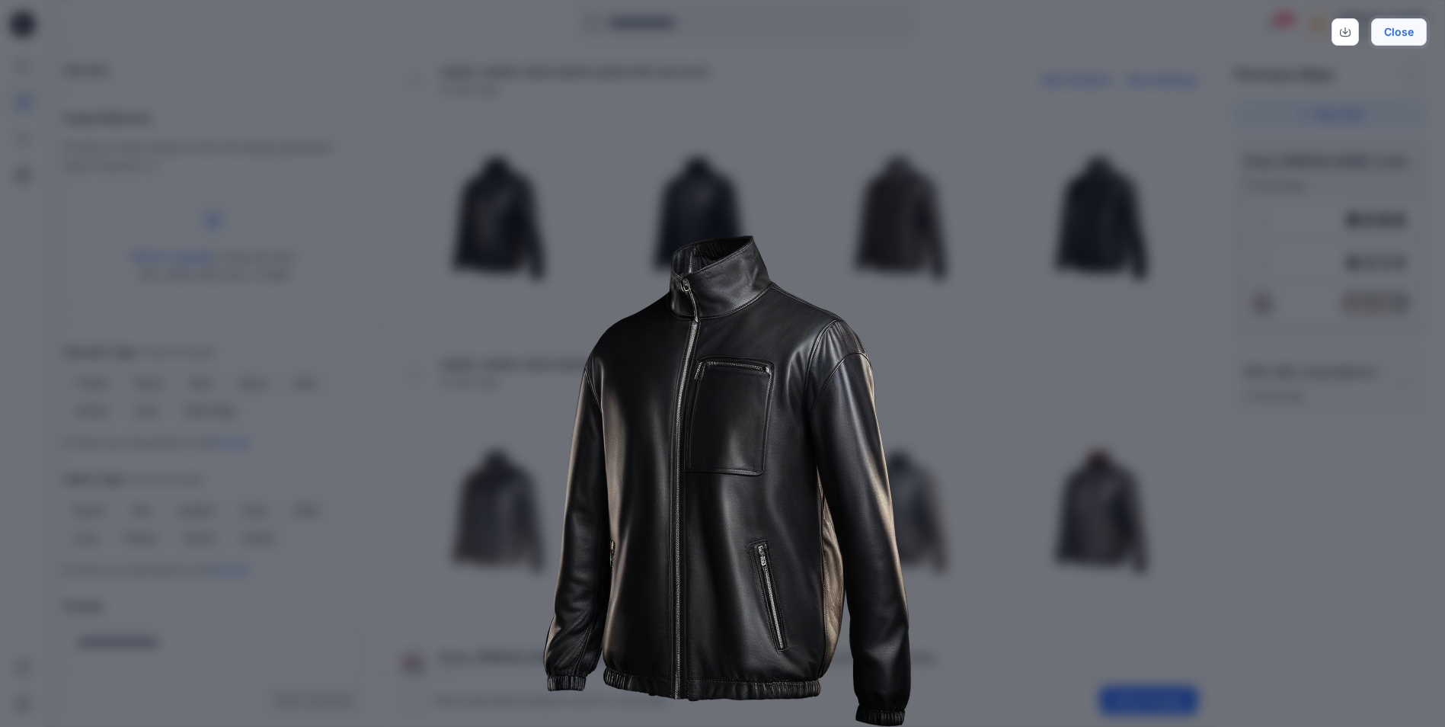
click at [1388, 31] on button "Close" at bounding box center [1399, 31] width 56 height 27
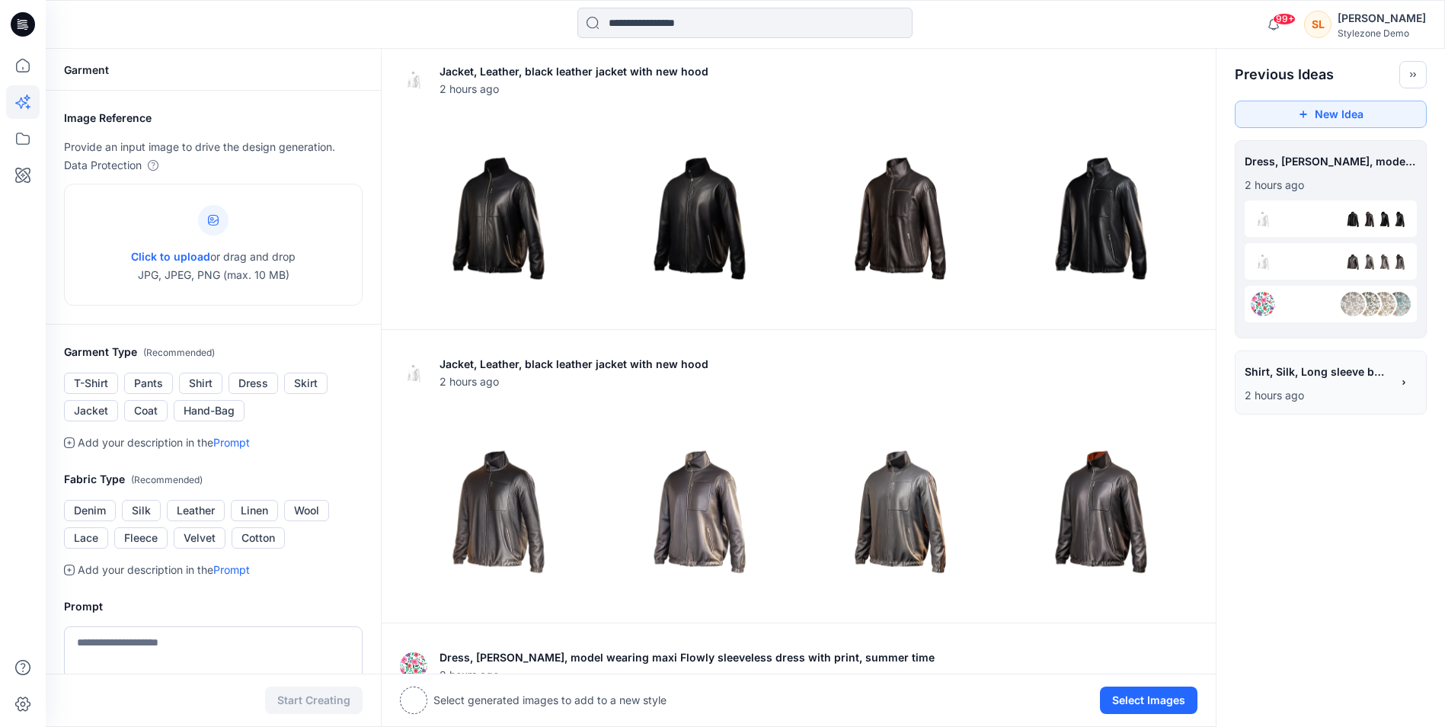
click at [1285, 379] on span "Shirt, Silk, Long sleeve button up silk blouse, formal wear" at bounding box center [1317, 371] width 145 height 22
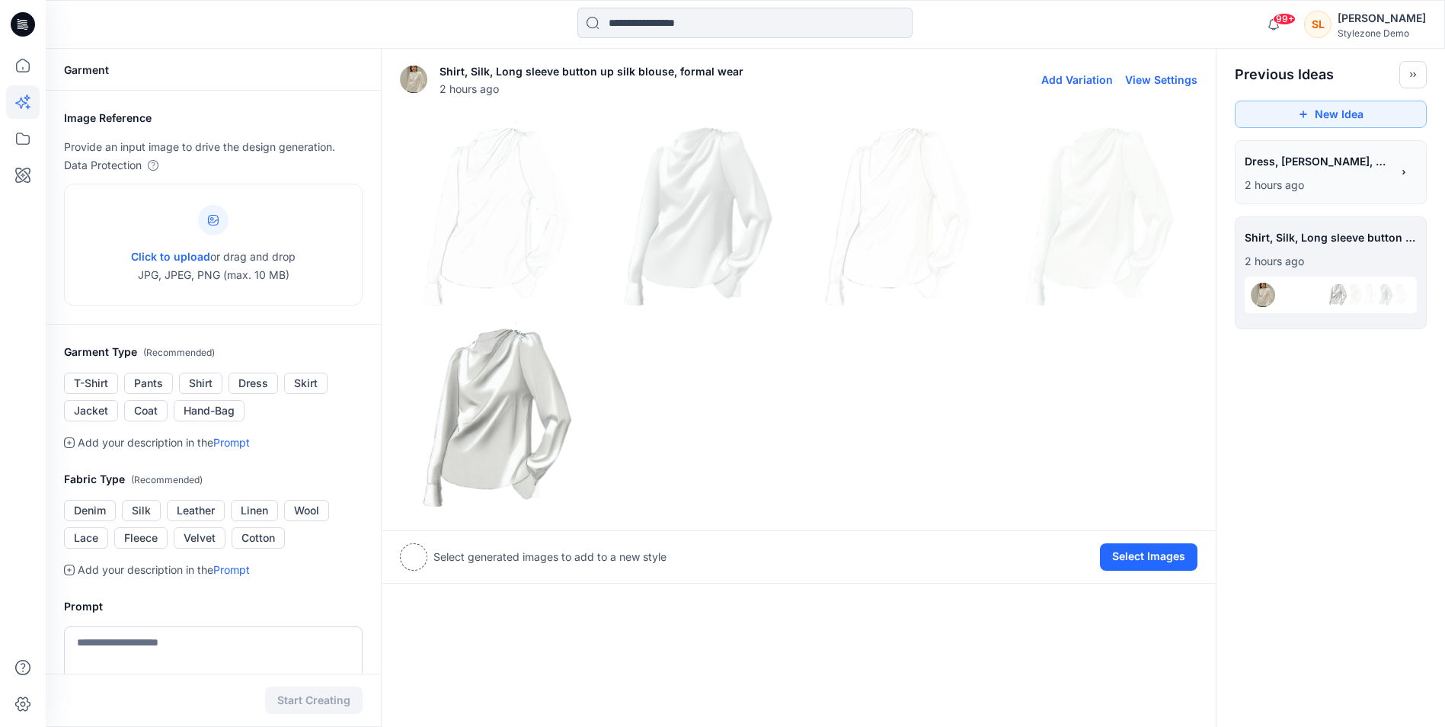
click at [559, 462] on img at bounding box center [498, 415] width 194 height 194
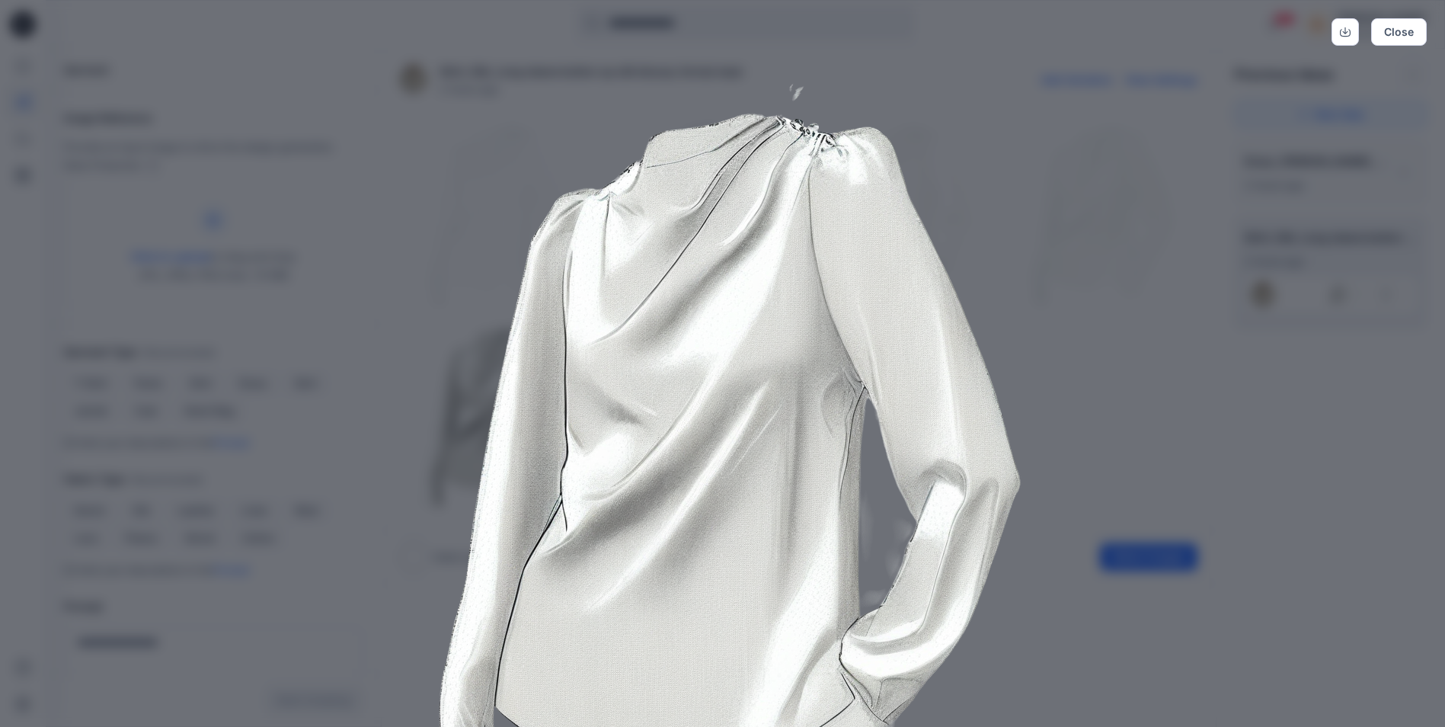
click at [1095, 349] on img at bounding box center [723, 460] width 780 height 780
click at [1419, 30] on button "Close" at bounding box center [1399, 31] width 56 height 27
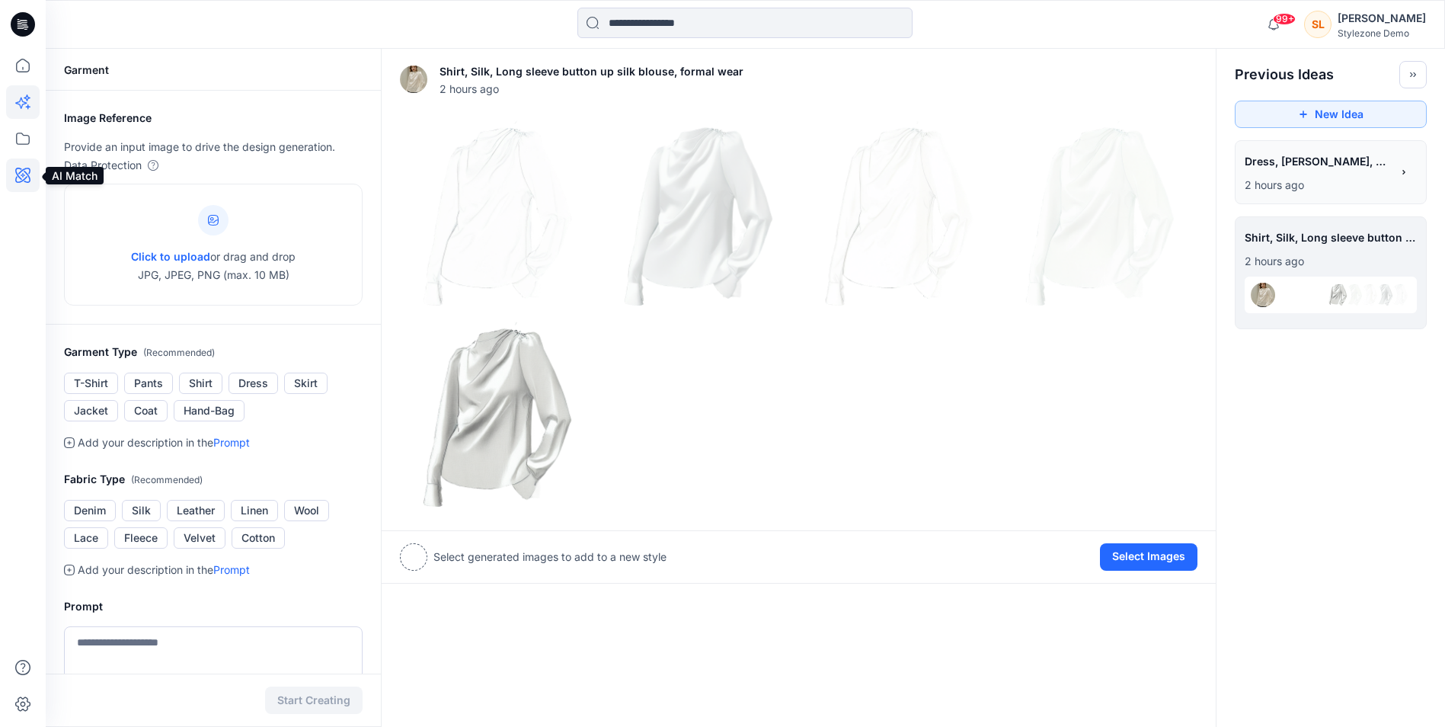
click at [24, 173] on icon at bounding box center [23, 175] width 34 height 34
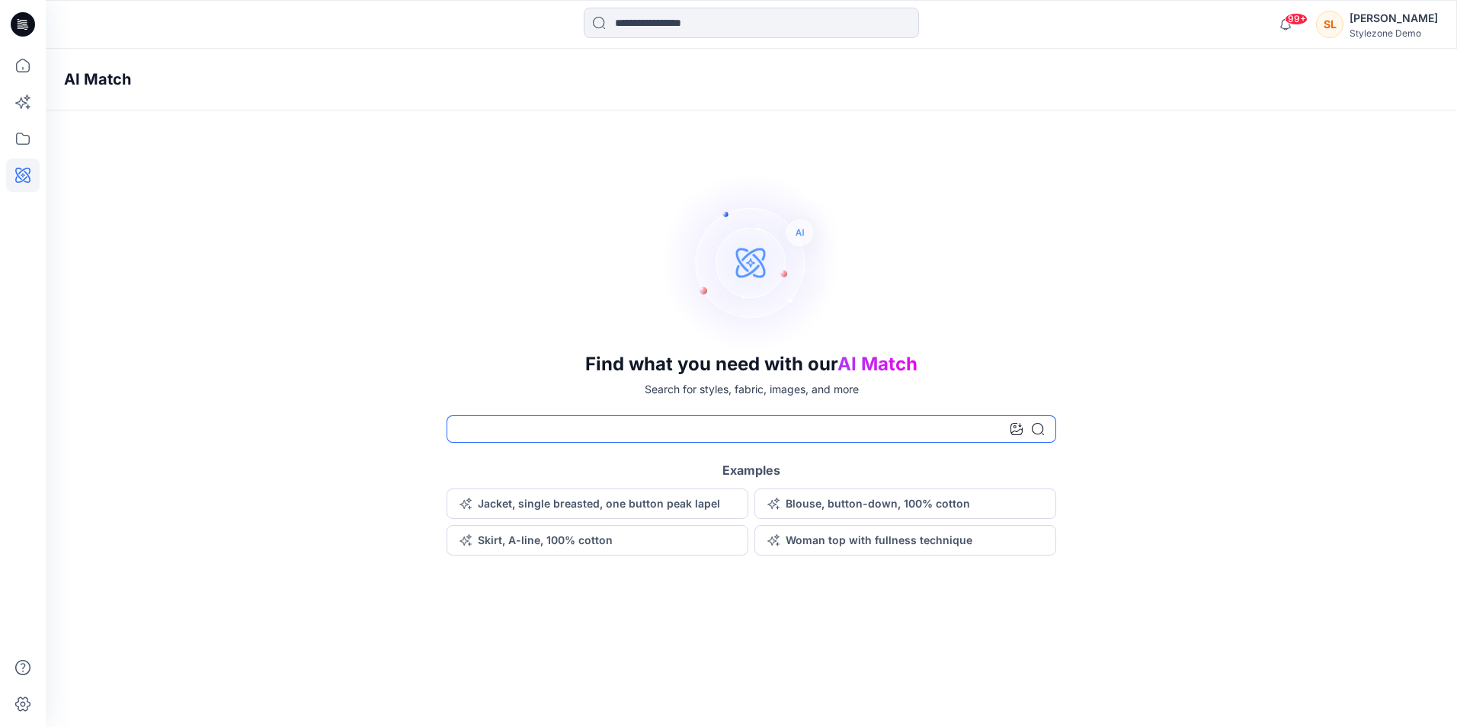
click at [593, 429] on input at bounding box center [750, 428] width 609 height 27
click at [868, 437] on input at bounding box center [750, 428] width 609 height 27
type input "*****"
click at [1033, 430] on icon at bounding box center [1037, 429] width 12 height 12
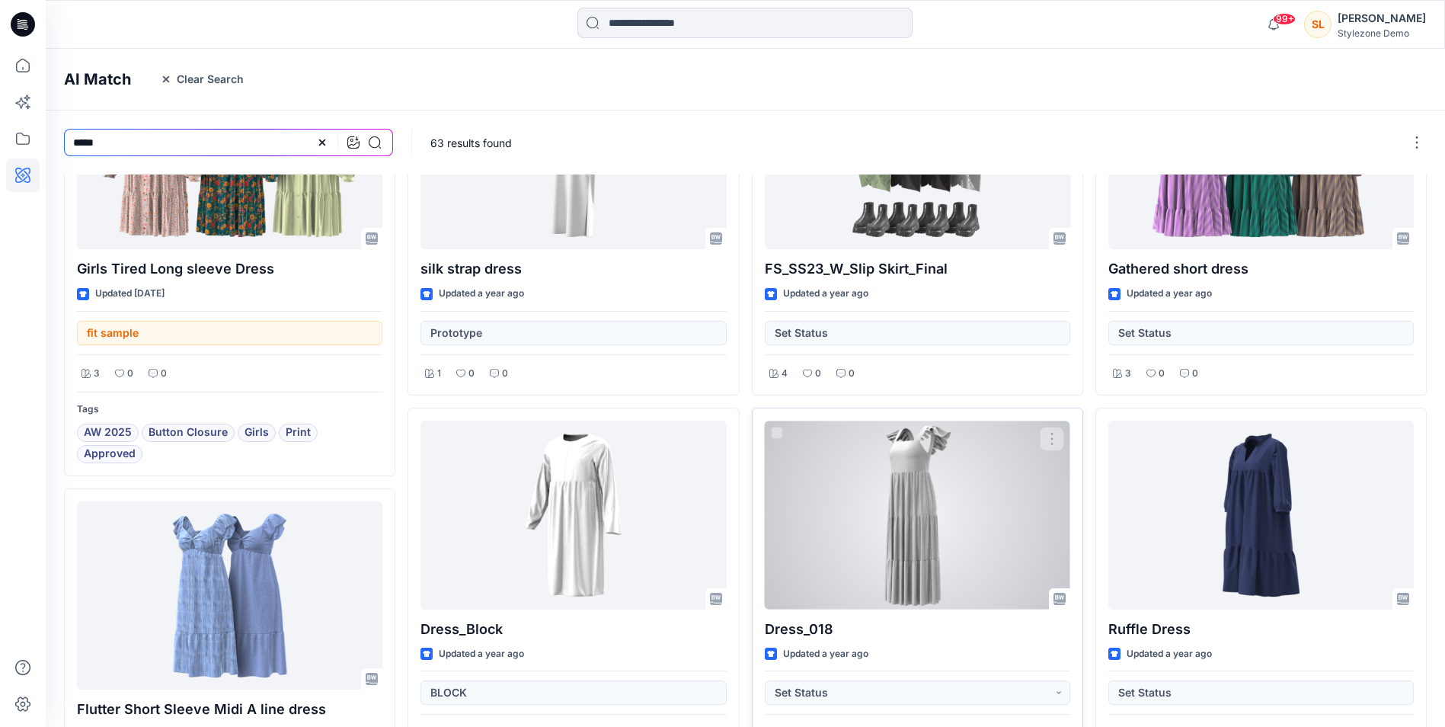
scroll to position [152, 0]
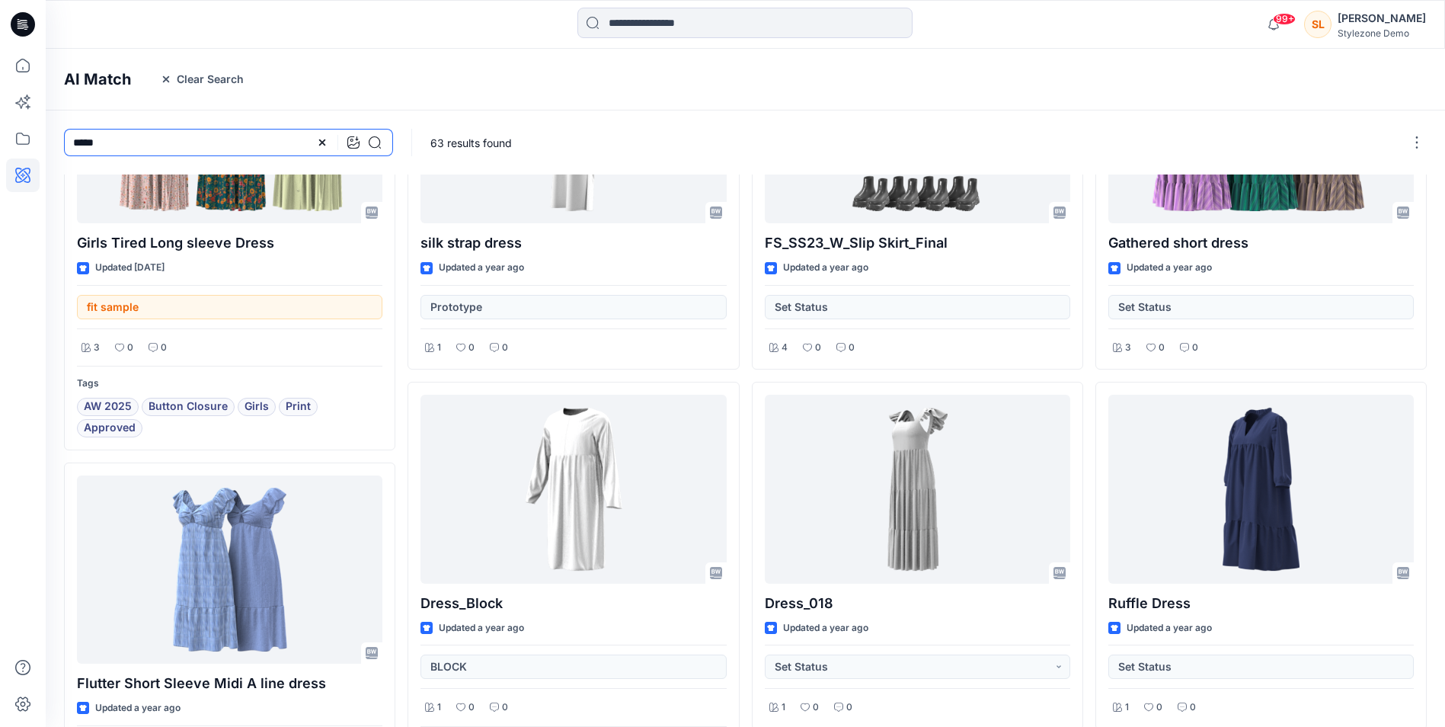
click at [72, 139] on input "*****" at bounding box center [228, 142] width 329 height 27
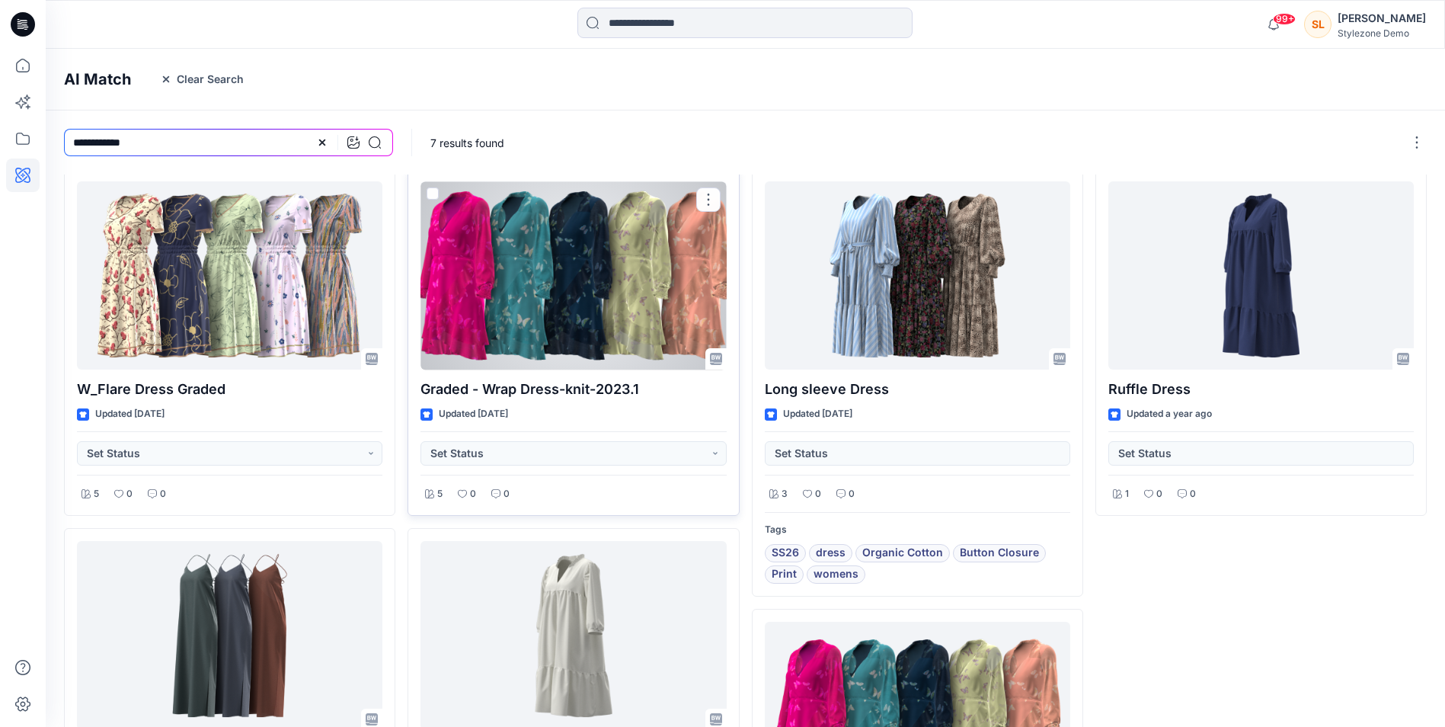
scroll to position [0, 0]
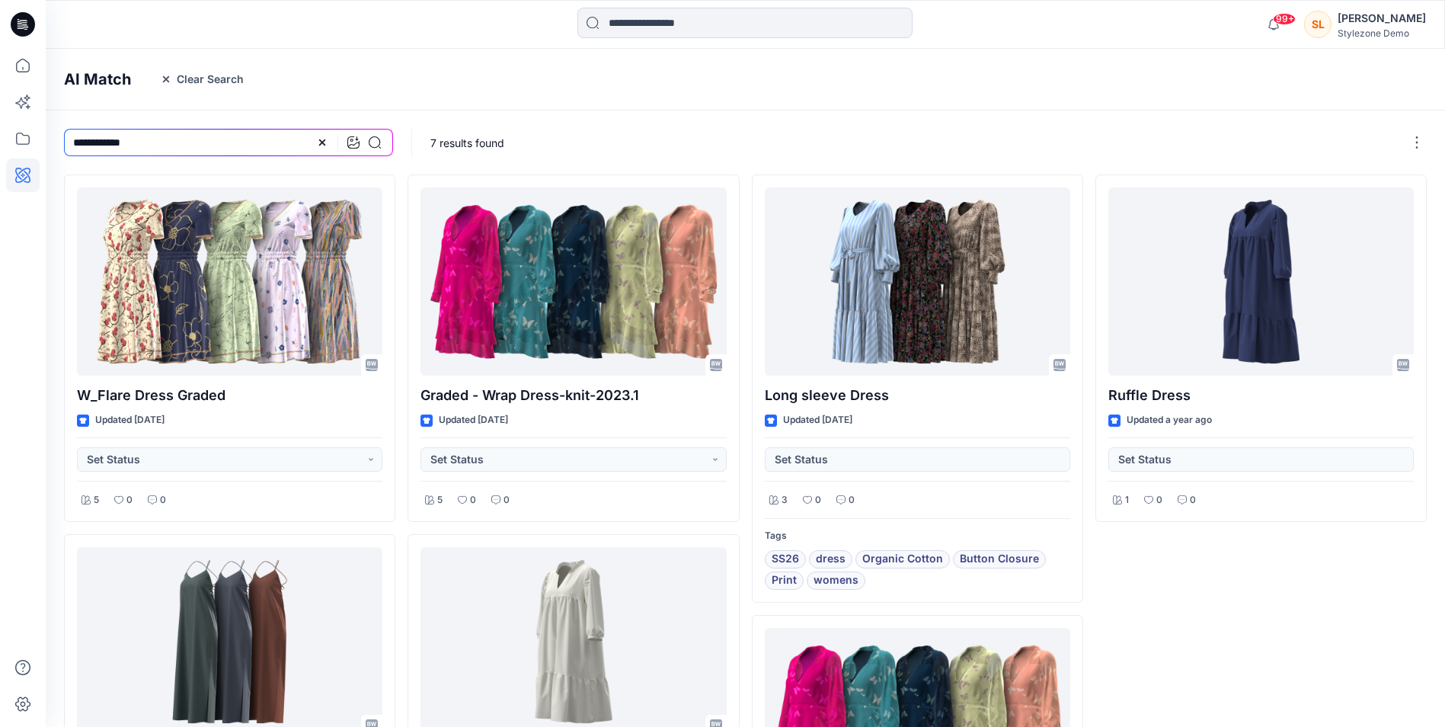
drag, startPoint x: 108, startPoint y: 142, endPoint x: 60, endPoint y: 137, distance: 48.3
click at [60, 137] on div "**********" at bounding box center [229, 142] width 366 height 64
type input "**********"
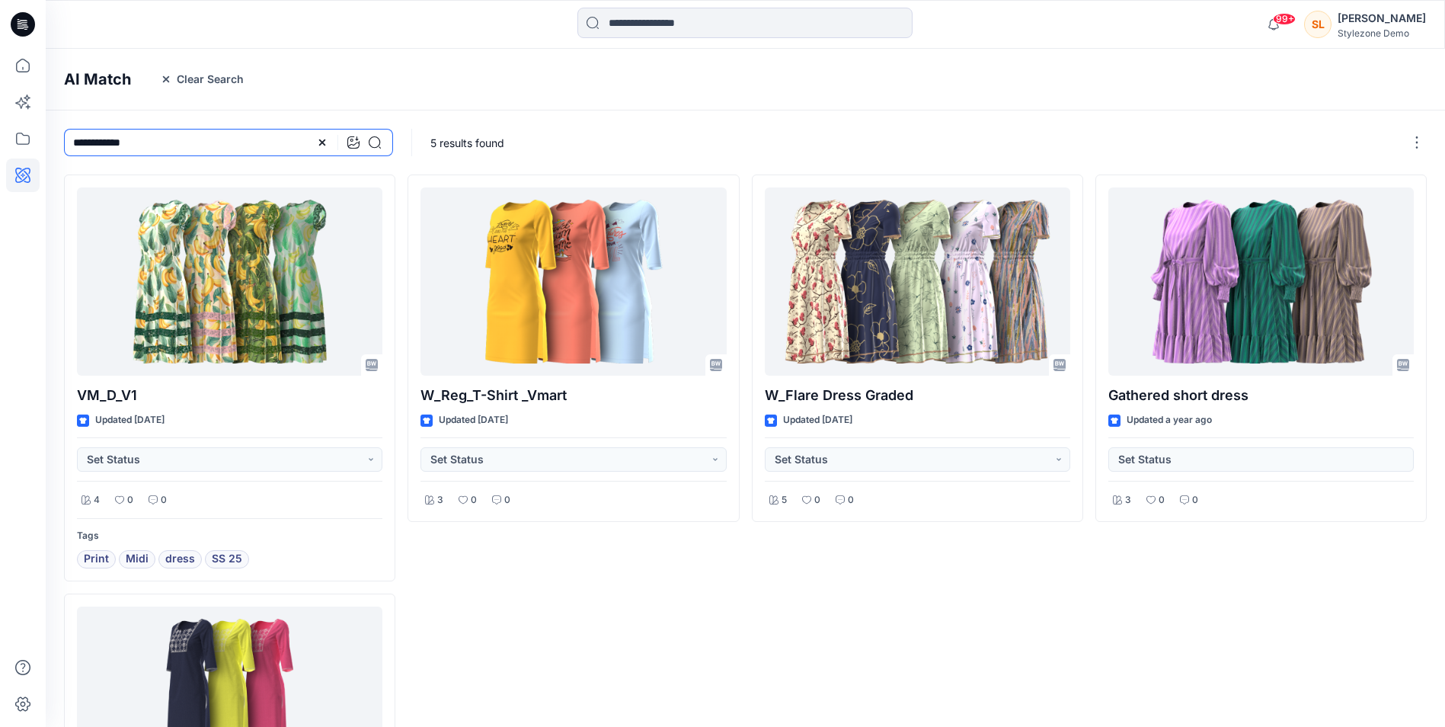
drag, startPoint x: 173, startPoint y: 146, endPoint x: 88, endPoint y: 144, distance: 84.6
click at [88, 144] on input "**********" at bounding box center [228, 142] width 329 height 27
click at [273, 138] on input "**********" at bounding box center [228, 142] width 329 height 27
click at [24, 75] on icon at bounding box center [23, 66] width 34 height 34
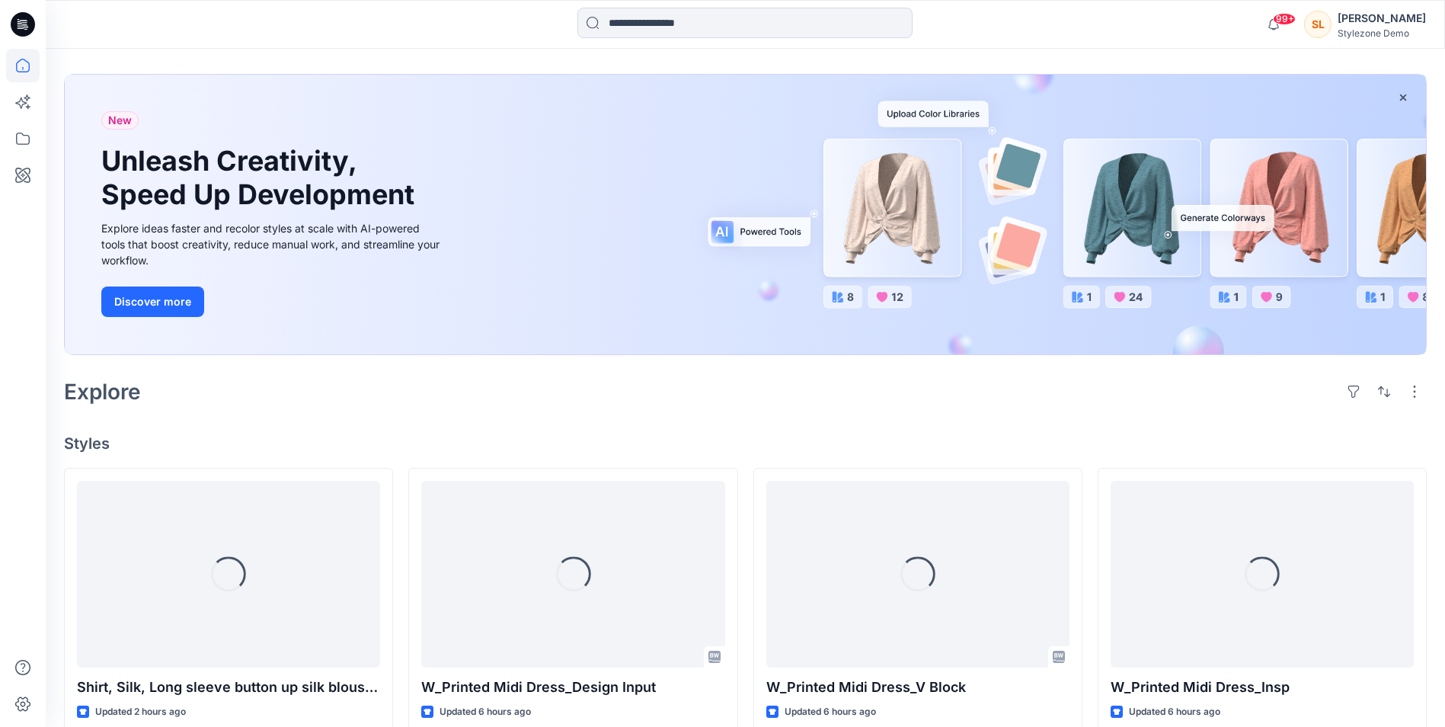
scroll to position [76, 0]
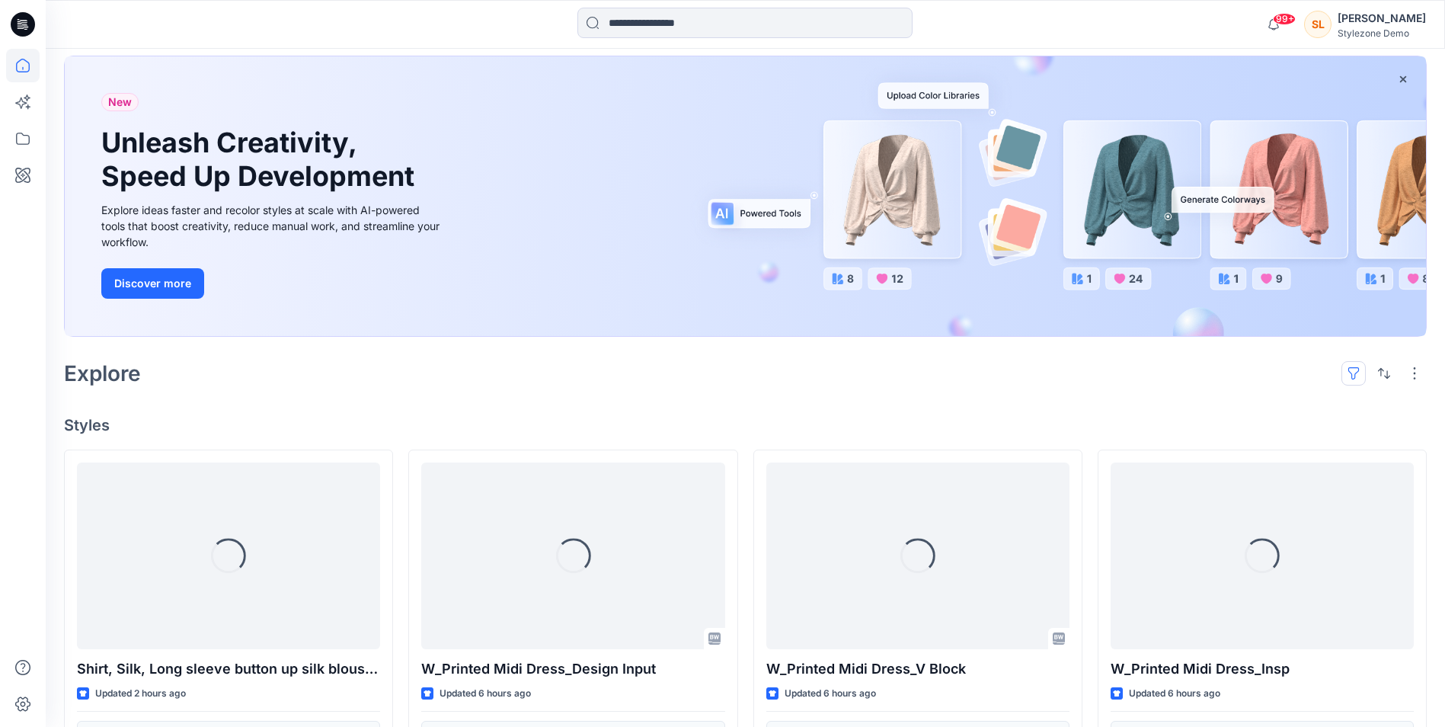
click at [1355, 375] on button "button" at bounding box center [1354, 373] width 24 height 24
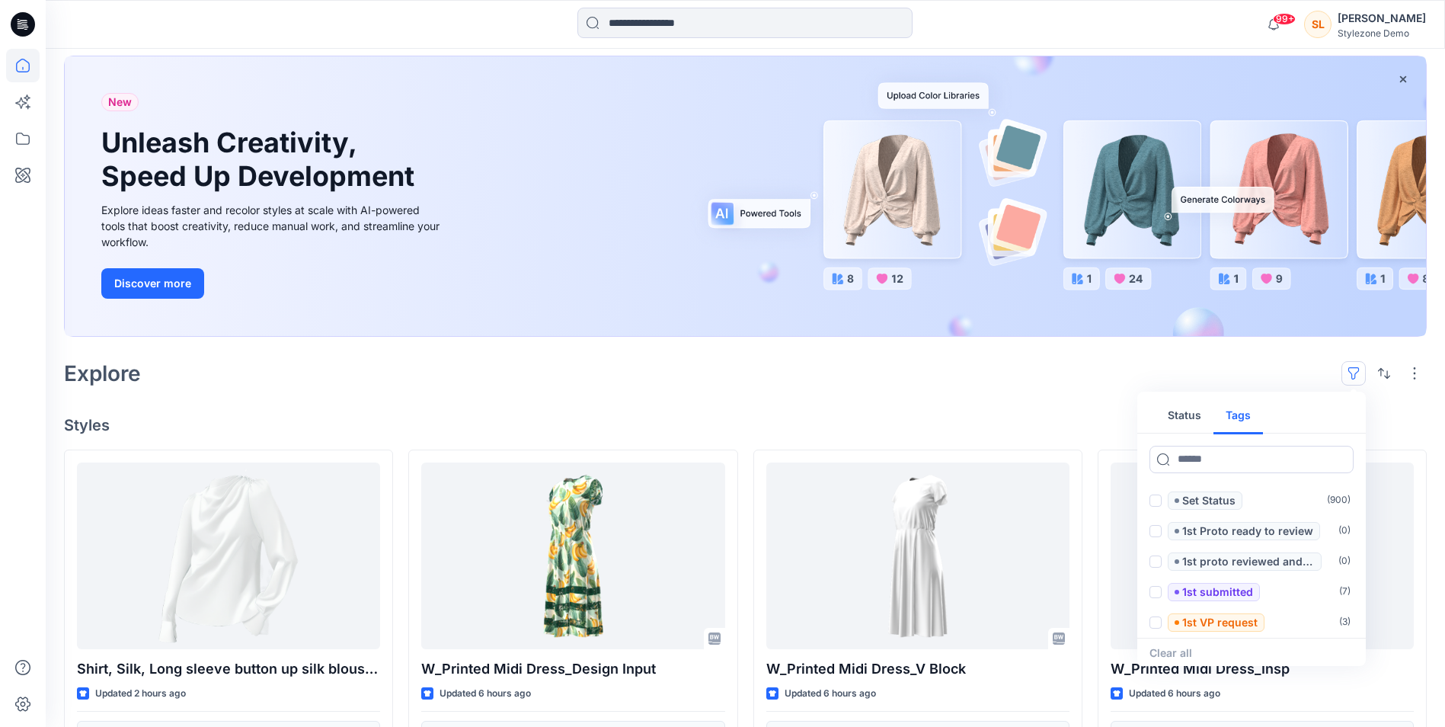
click at [1233, 422] on button "Tags" at bounding box center [1239, 416] width 50 height 37
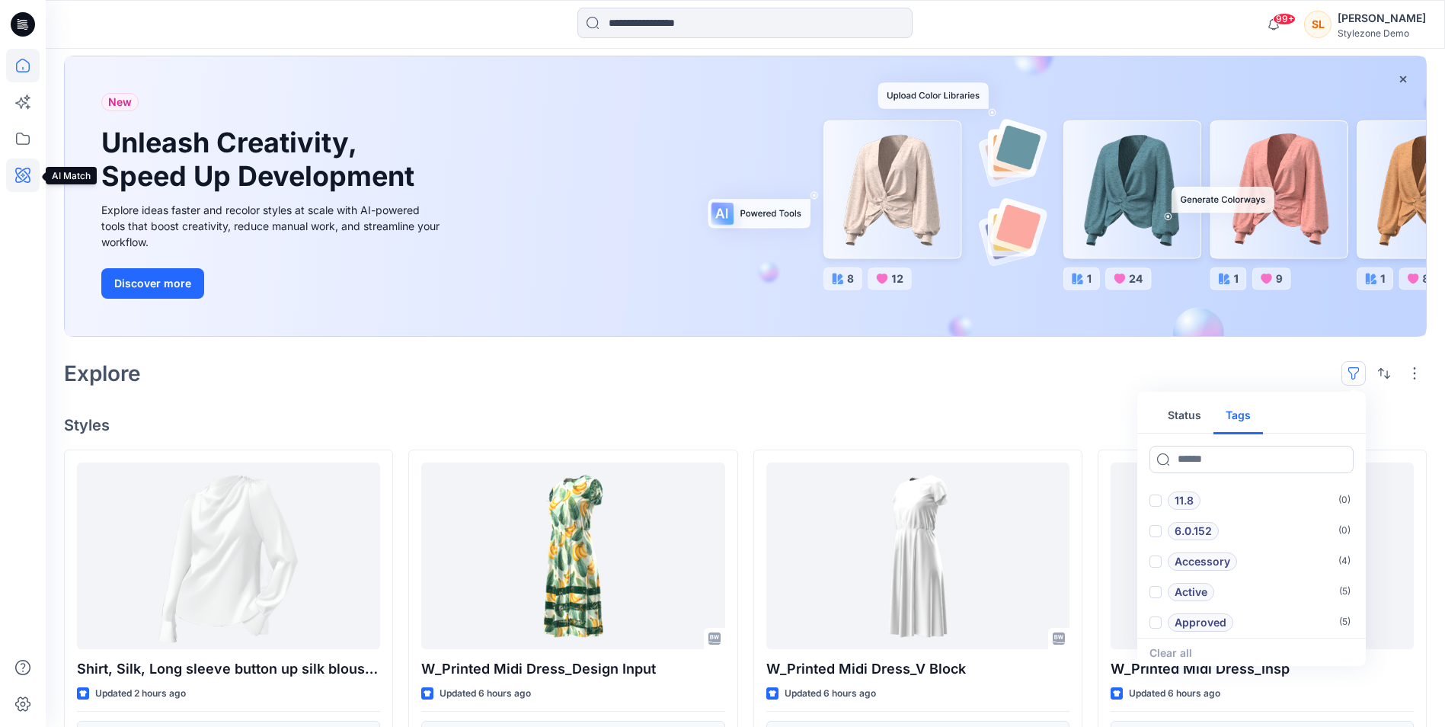
click at [11, 185] on icon at bounding box center [23, 175] width 34 height 34
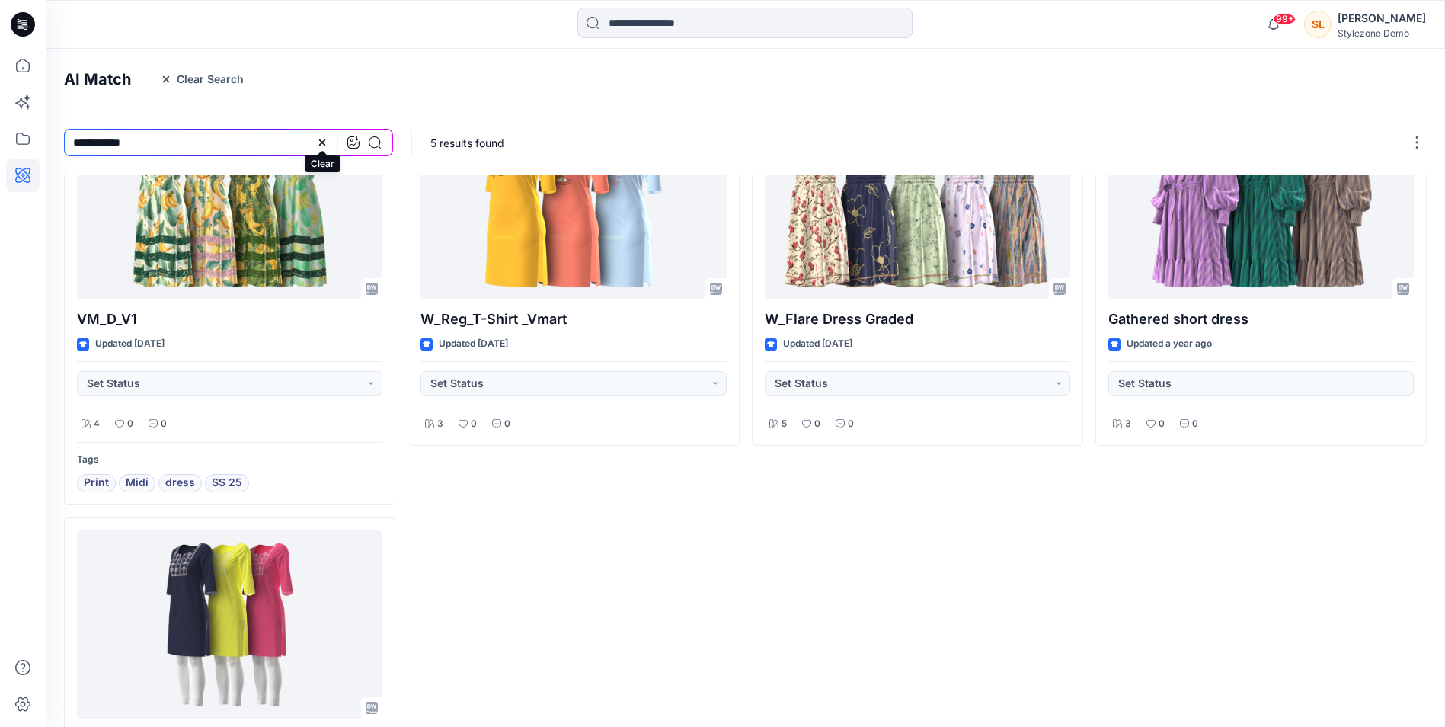
click at [319, 144] on icon at bounding box center [322, 142] width 12 height 12
click at [30, 104] on icon at bounding box center [23, 102] width 34 height 34
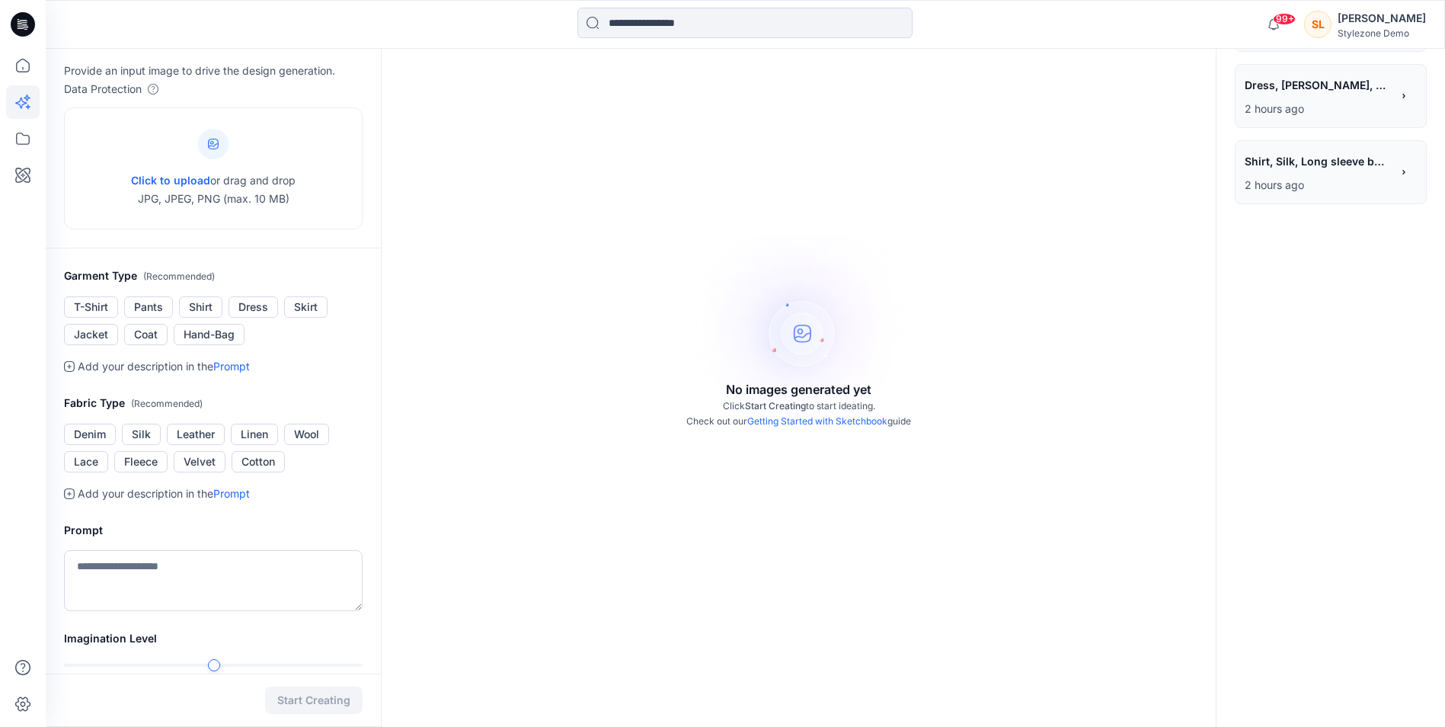
click at [24, 119] on div at bounding box center [23, 388] width 34 height 678
click at [24, 128] on icon at bounding box center [23, 139] width 34 height 34
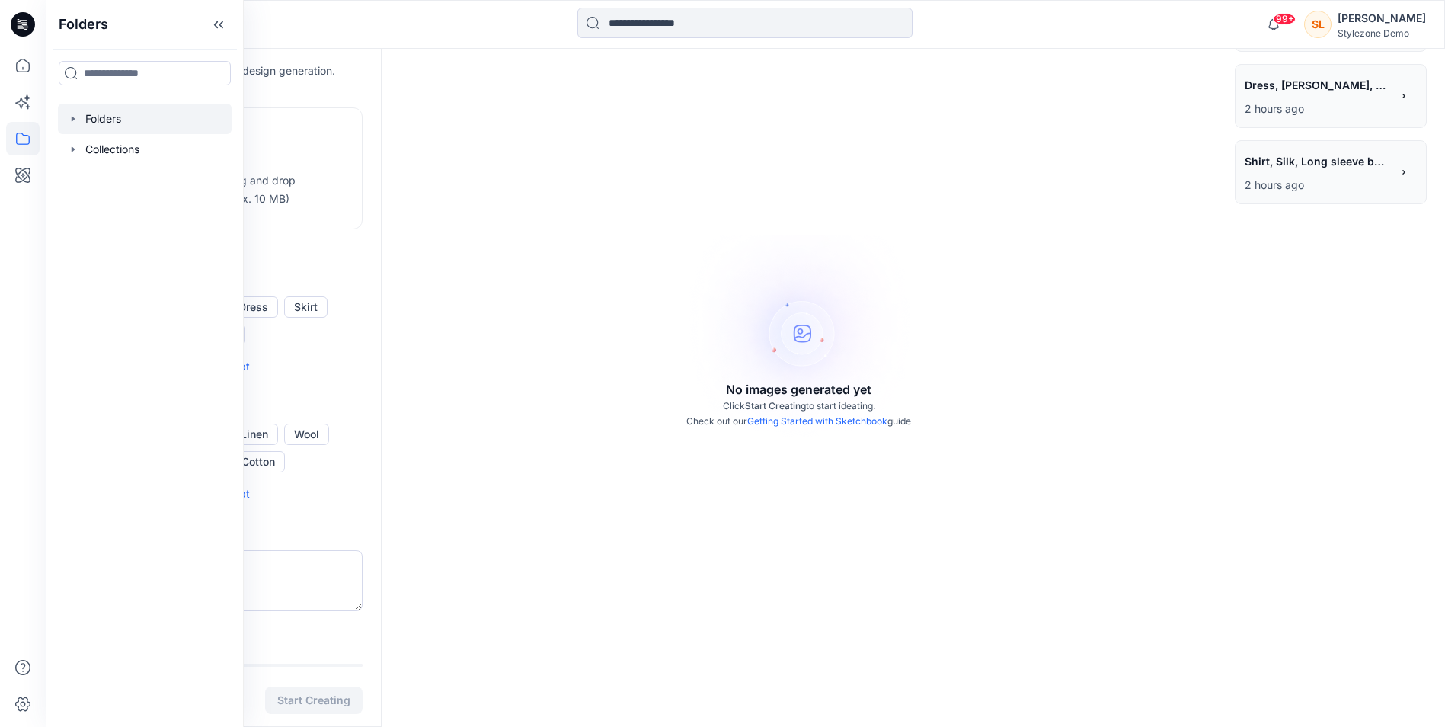
click at [142, 123] on div at bounding box center [145, 119] width 174 height 30
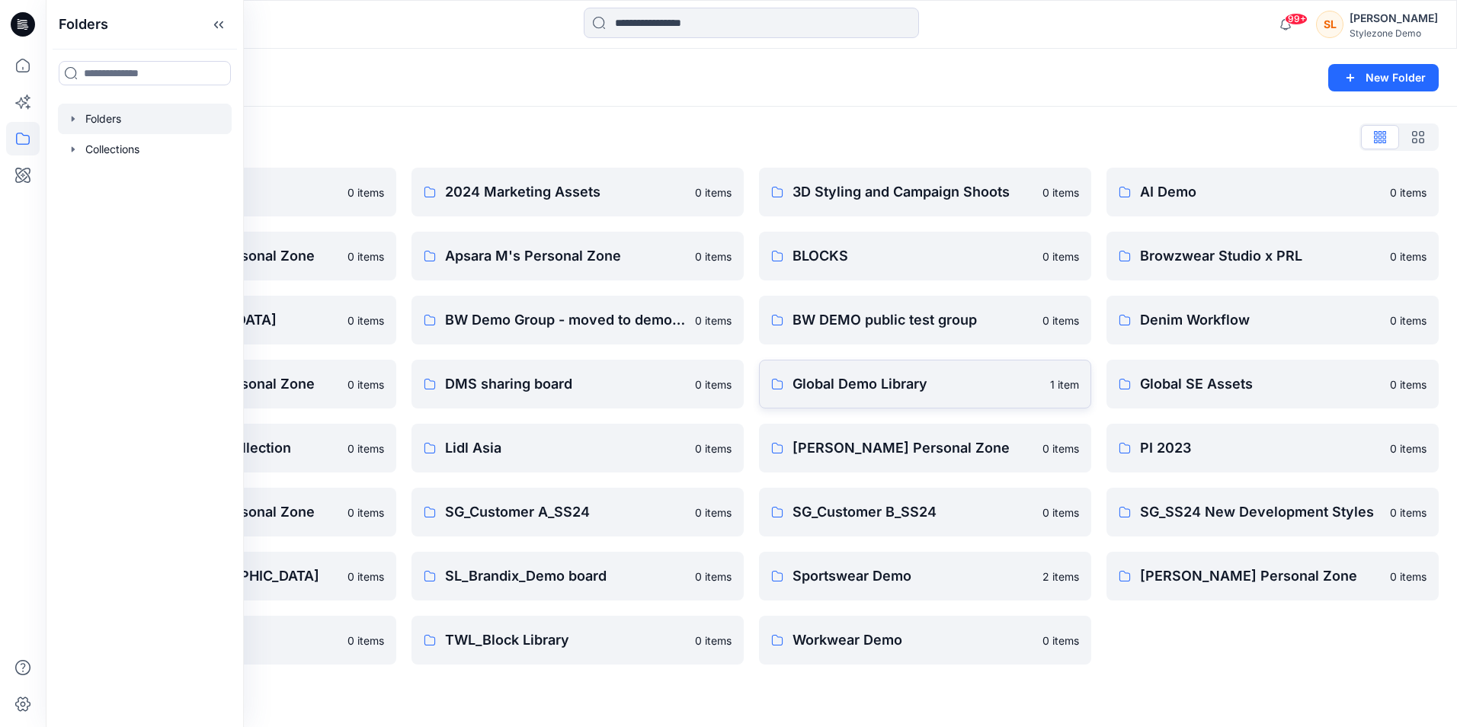
click at [857, 384] on p "Global Demo Library" at bounding box center [916, 383] width 248 height 21
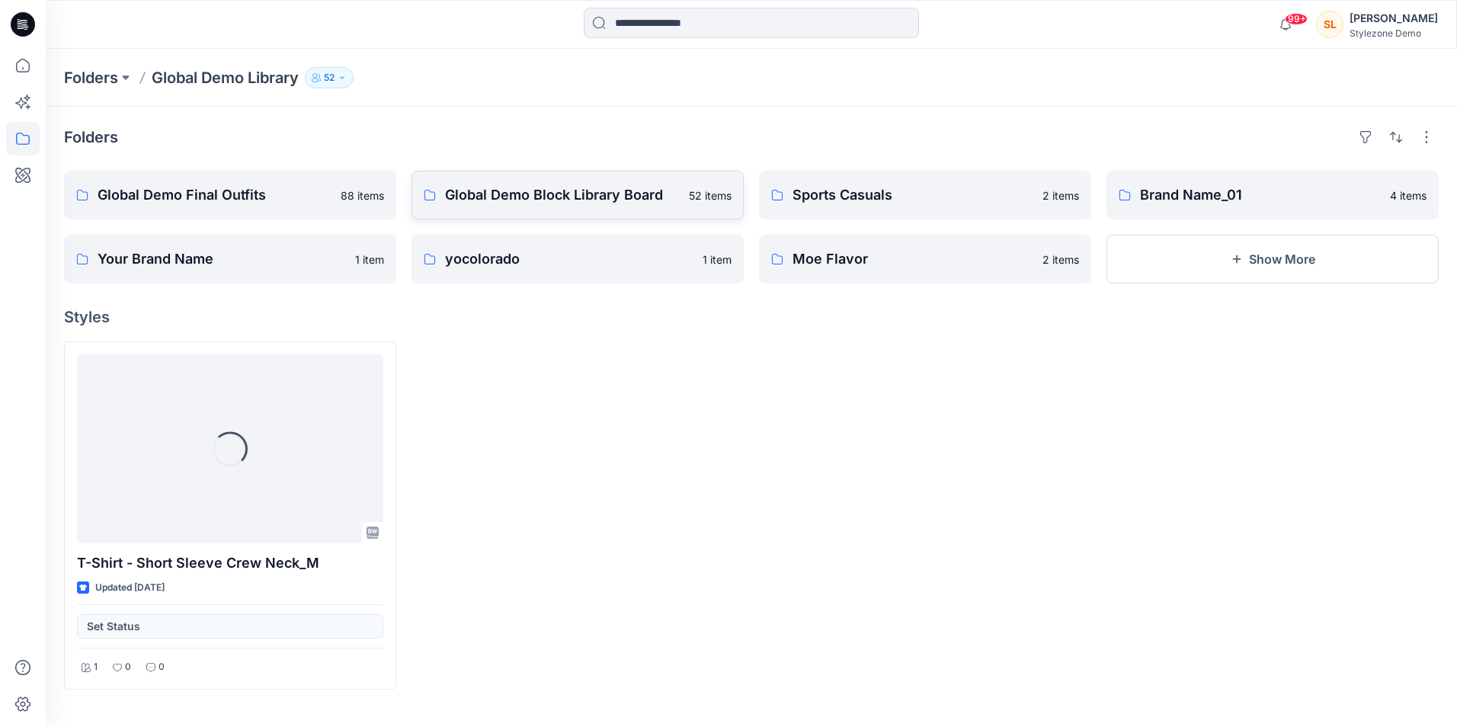
click at [600, 211] on link "Global Demo Block Library Board 52 items" at bounding box center [577, 195] width 332 height 49
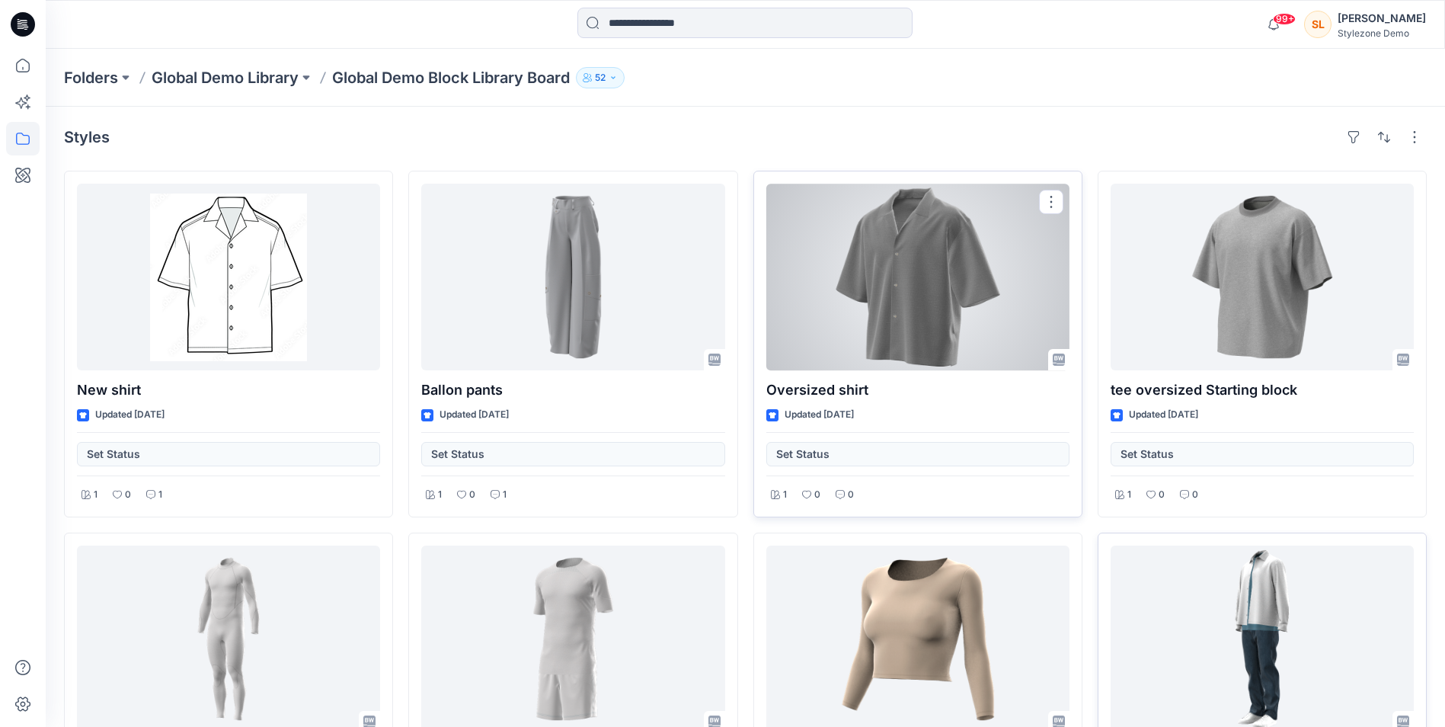
click at [929, 325] on div at bounding box center [917, 277] width 303 height 187
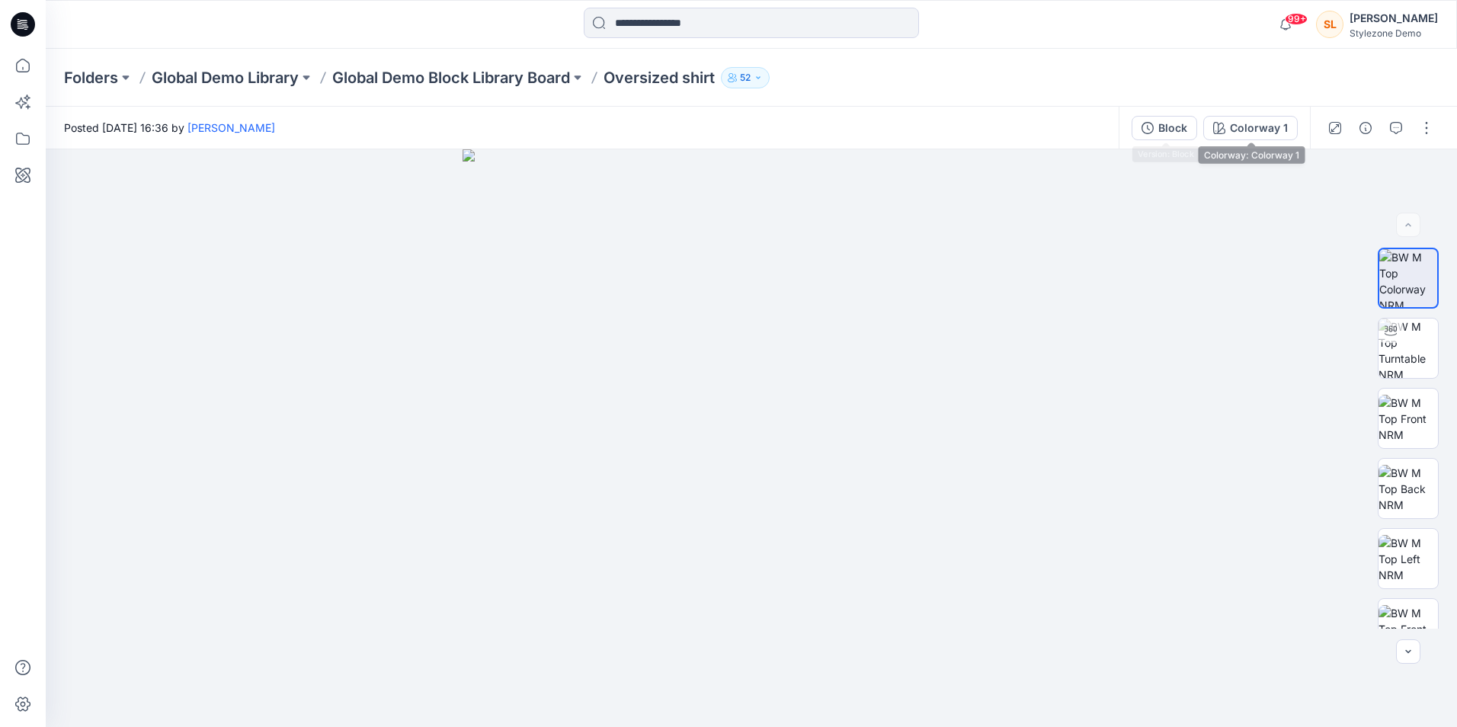
click at [1223, 123] on icon "button" at bounding box center [1219, 128] width 12 height 12
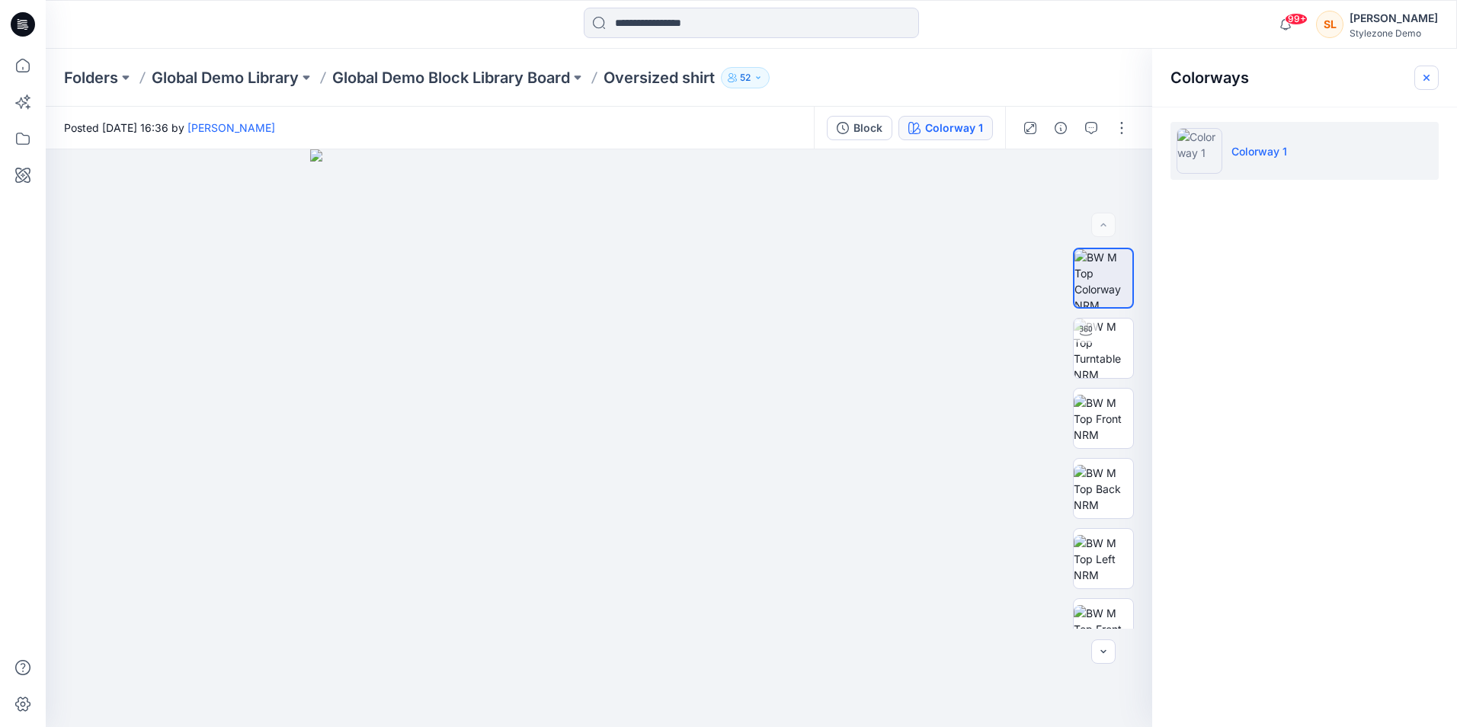
click at [1418, 78] on button "button" at bounding box center [1426, 78] width 24 height 24
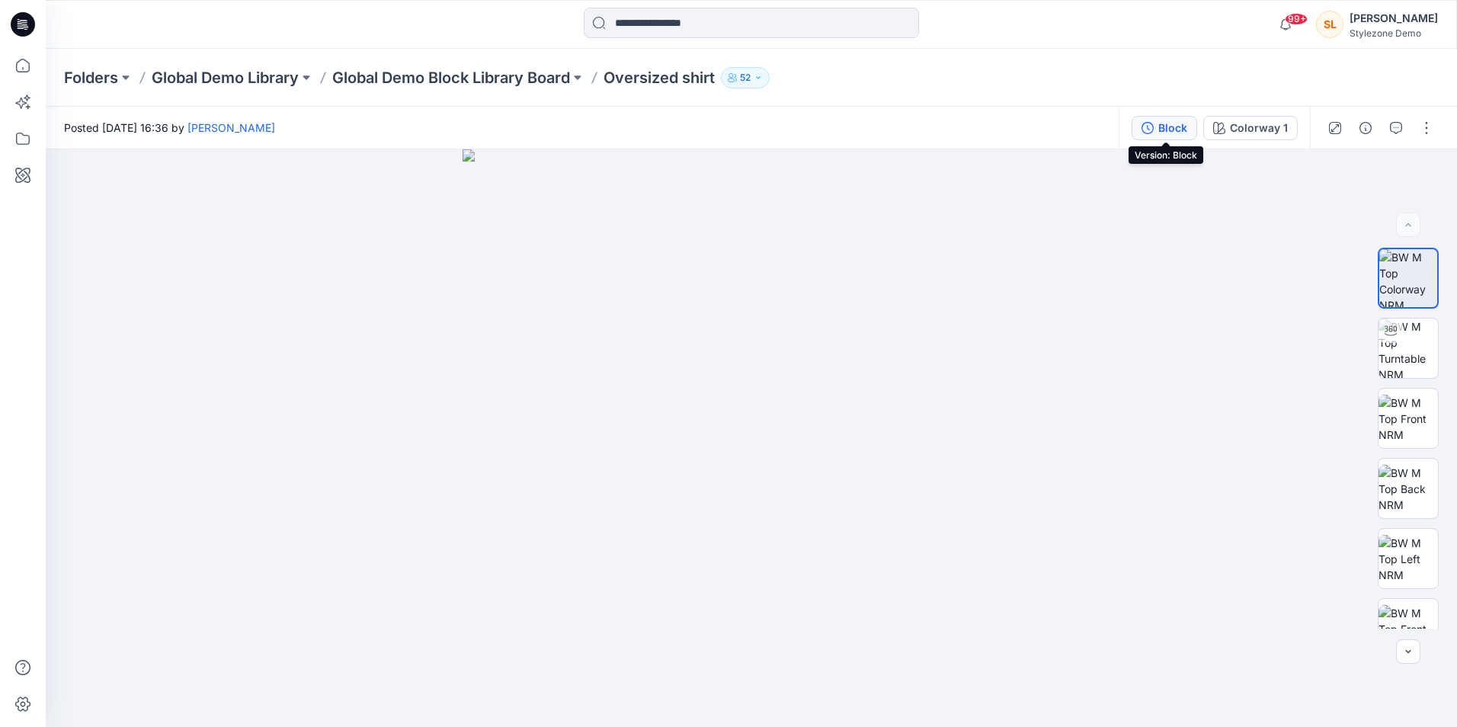
click at [1156, 133] on button "Block" at bounding box center [1164, 128] width 66 height 24
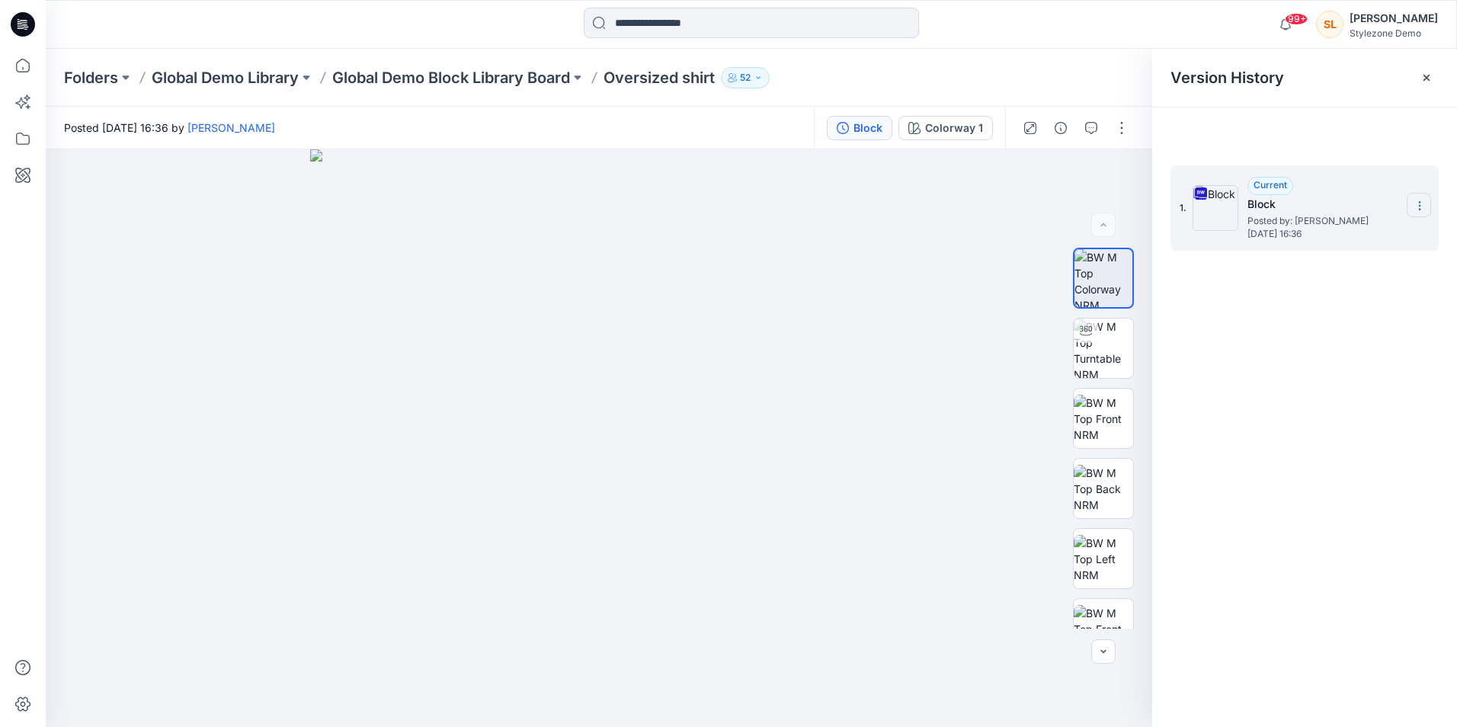
click at [1425, 209] on section at bounding box center [1418, 205] width 24 height 24
click at [1392, 330] on div "1. Current Block Posted by: Gregory Dodd Thursday, June 12, 2025 16:36" at bounding box center [1304, 449] width 305 height 600
click at [1413, 206] on icon at bounding box center [1419, 206] width 12 height 12
click at [1420, 82] on icon at bounding box center [1426, 78] width 12 height 12
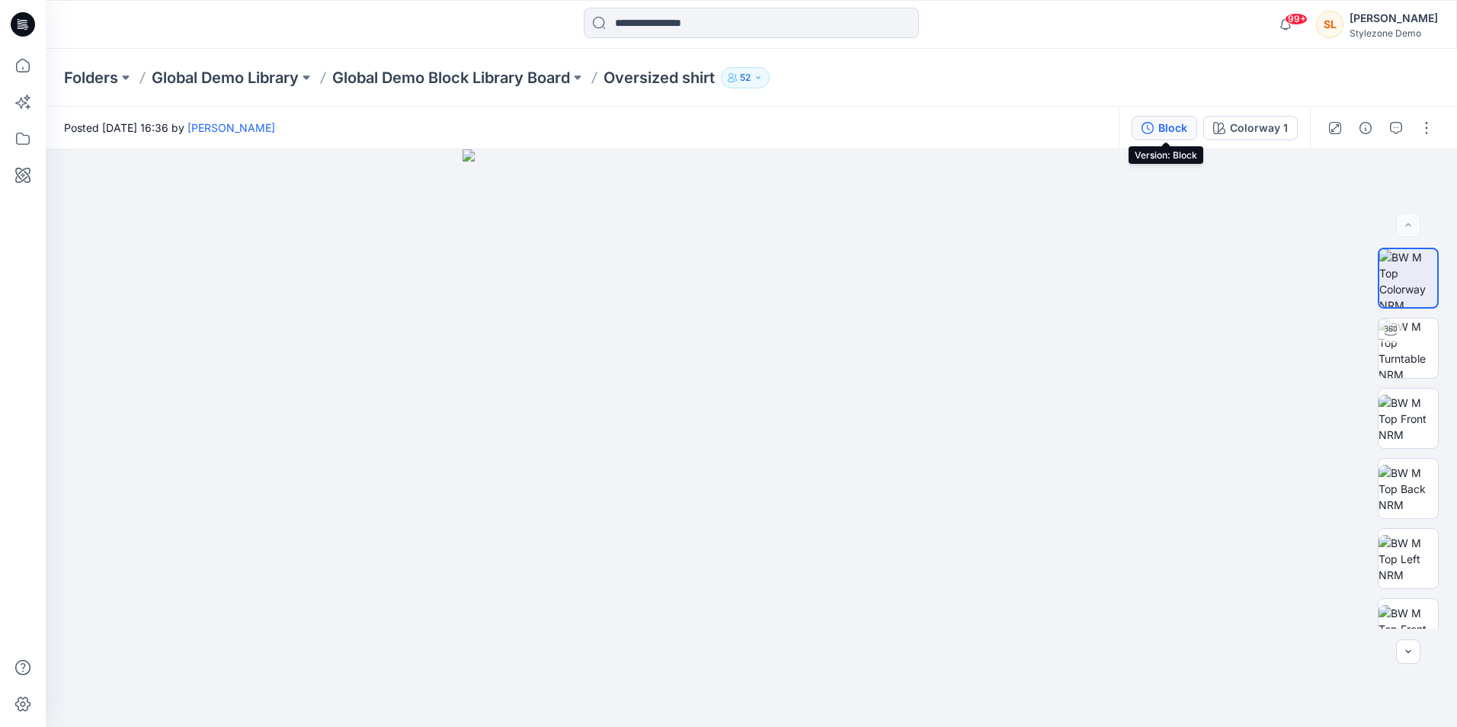
click at [1149, 132] on icon "button" at bounding box center [1147, 128] width 12 height 12
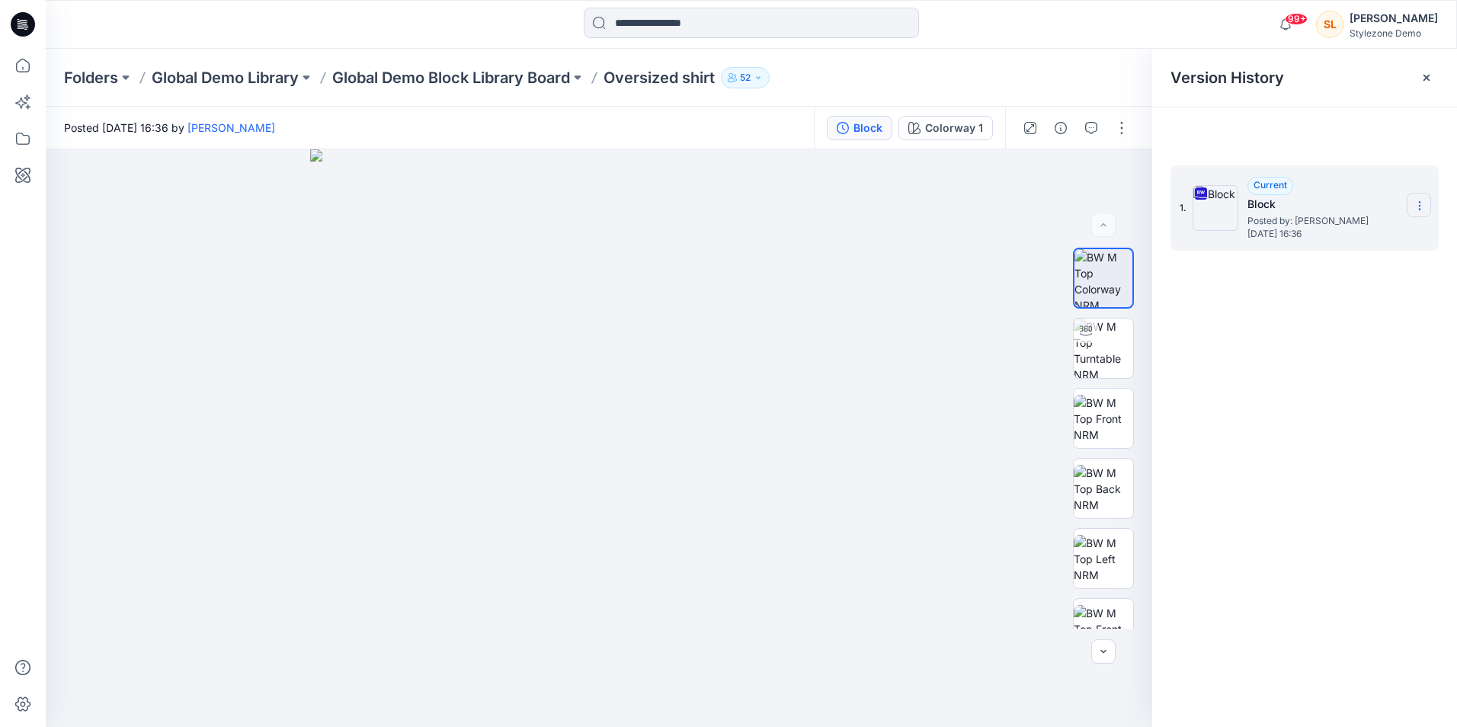
click at [1410, 201] on section at bounding box center [1418, 205] width 24 height 24
click at [23, 161] on icon at bounding box center [23, 175] width 34 height 34
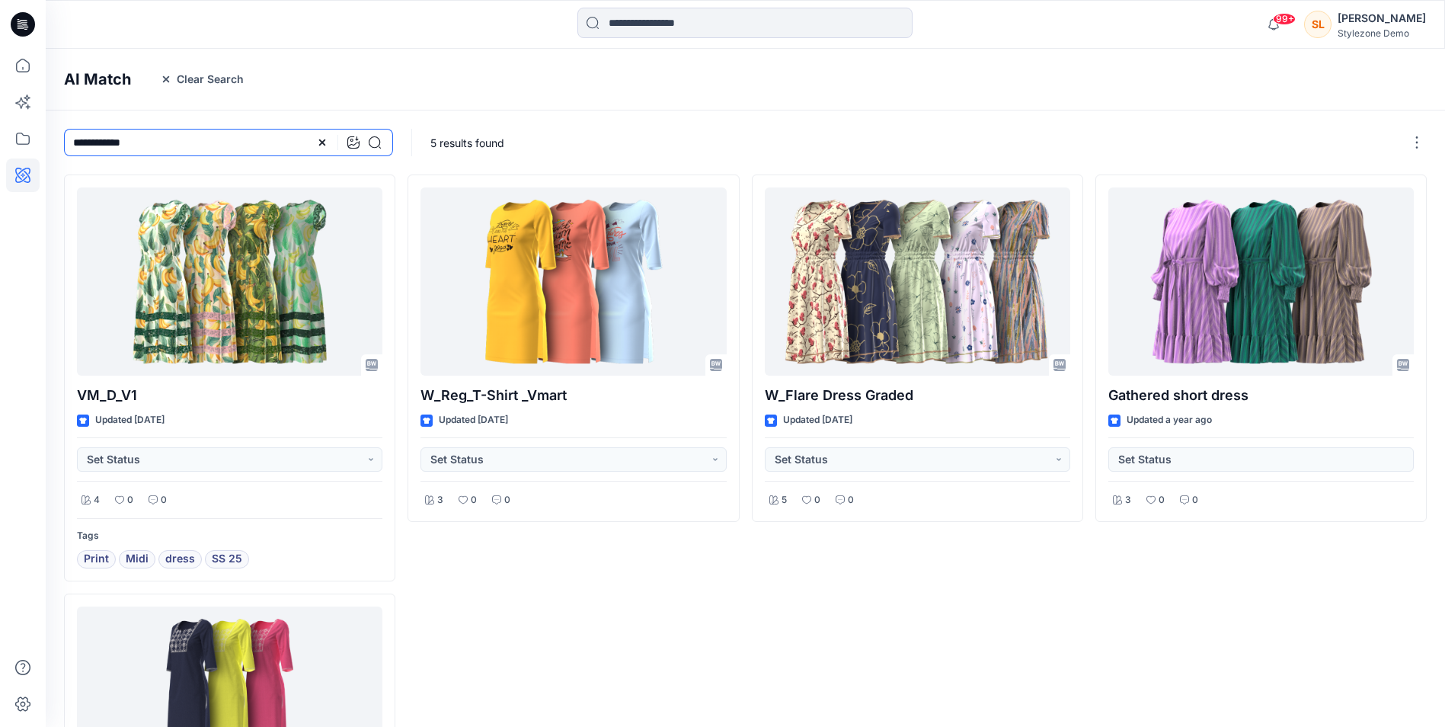
click at [80, 147] on input "**********" at bounding box center [228, 142] width 329 height 27
click at [75, 143] on input "**********" at bounding box center [228, 142] width 329 height 27
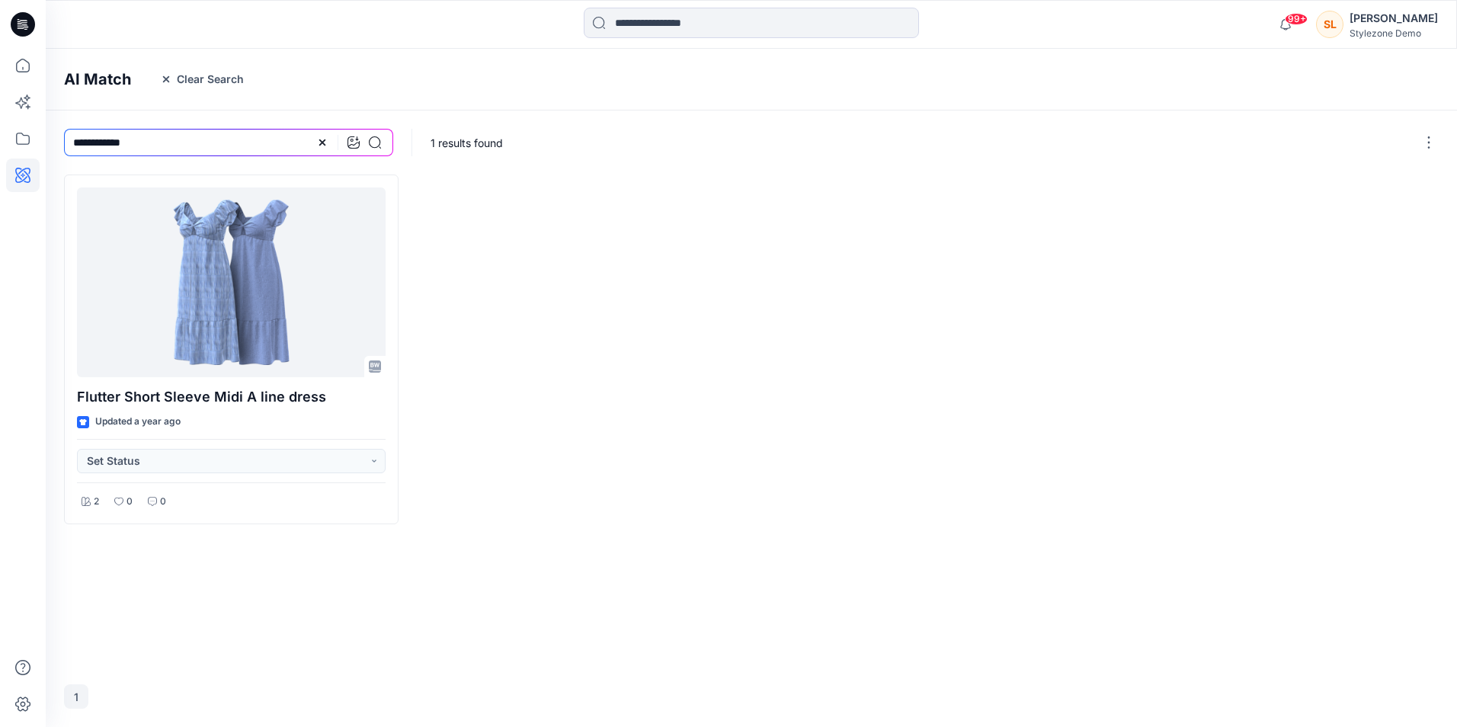
type input "**********"
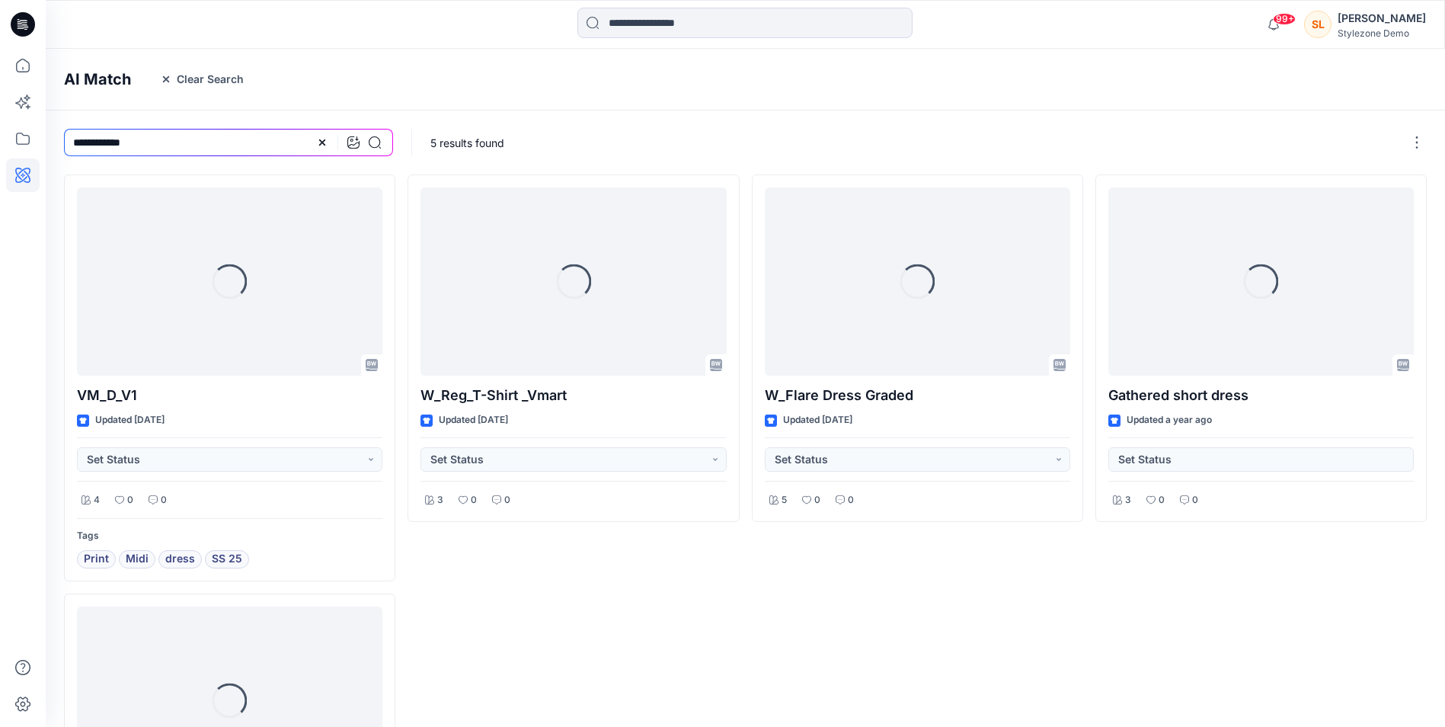
click at [23, 26] on icon at bounding box center [23, 24] width 24 height 24
